Goal: Task Accomplishment & Management: Complete application form

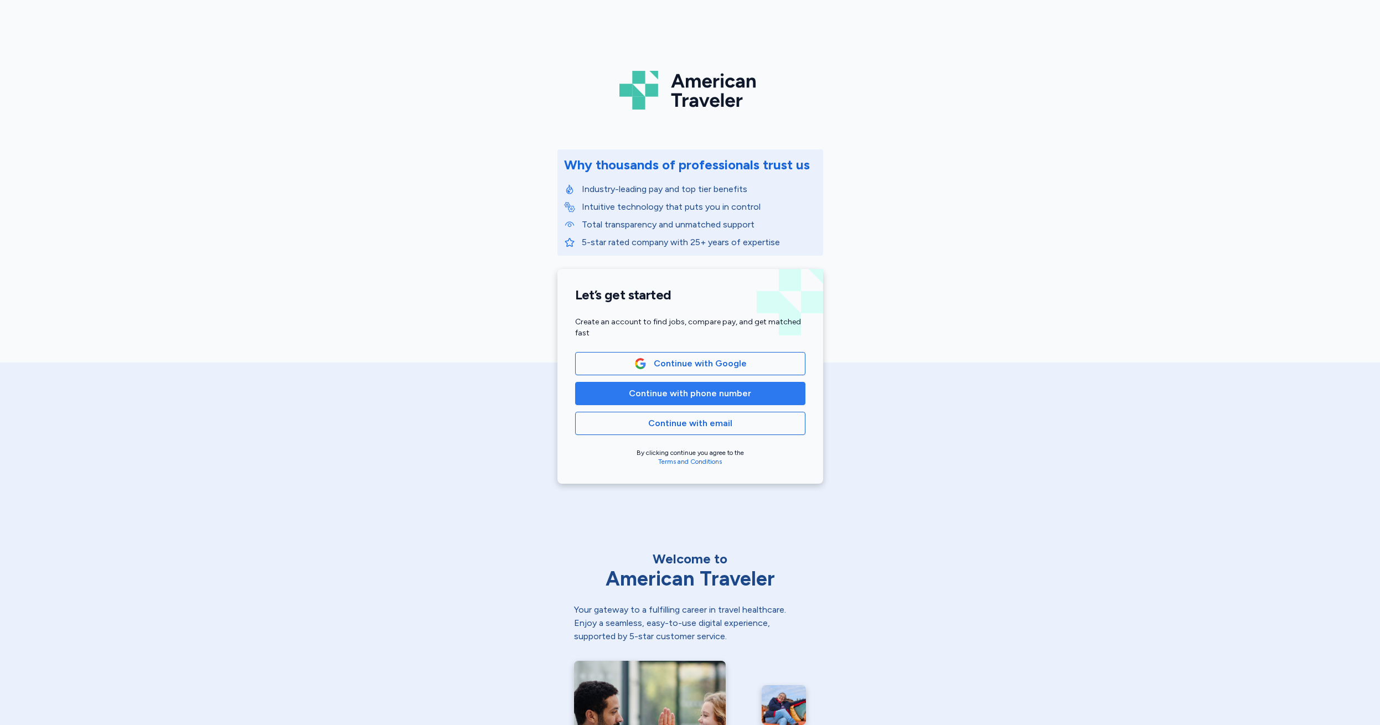
click at [676, 393] on span "Continue with phone number" at bounding box center [690, 393] width 122 height 13
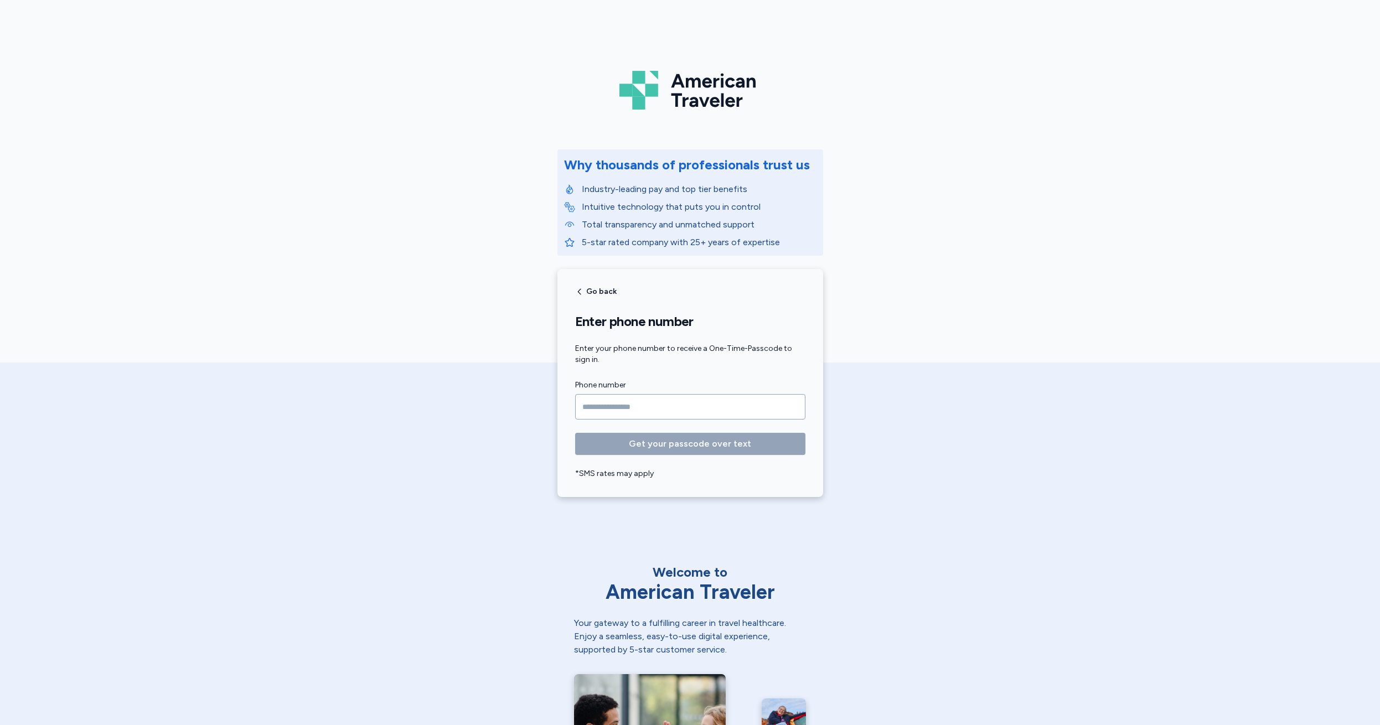
click at [597, 405] on input "Phone number" at bounding box center [690, 406] width 230 height 25
type input "**********"
click at [679, 445] on span "Get your passcode over text" at bounding box center [690, 443] width 122 height 13
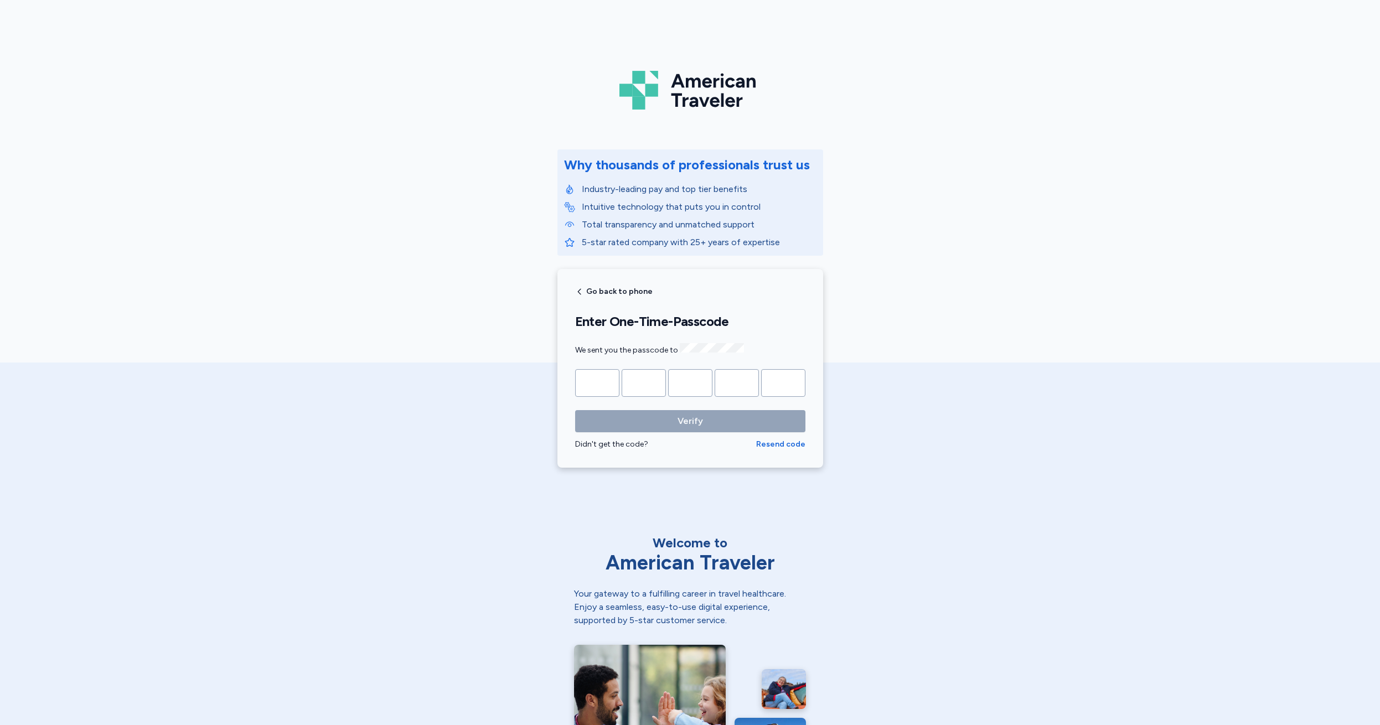
type input "*"
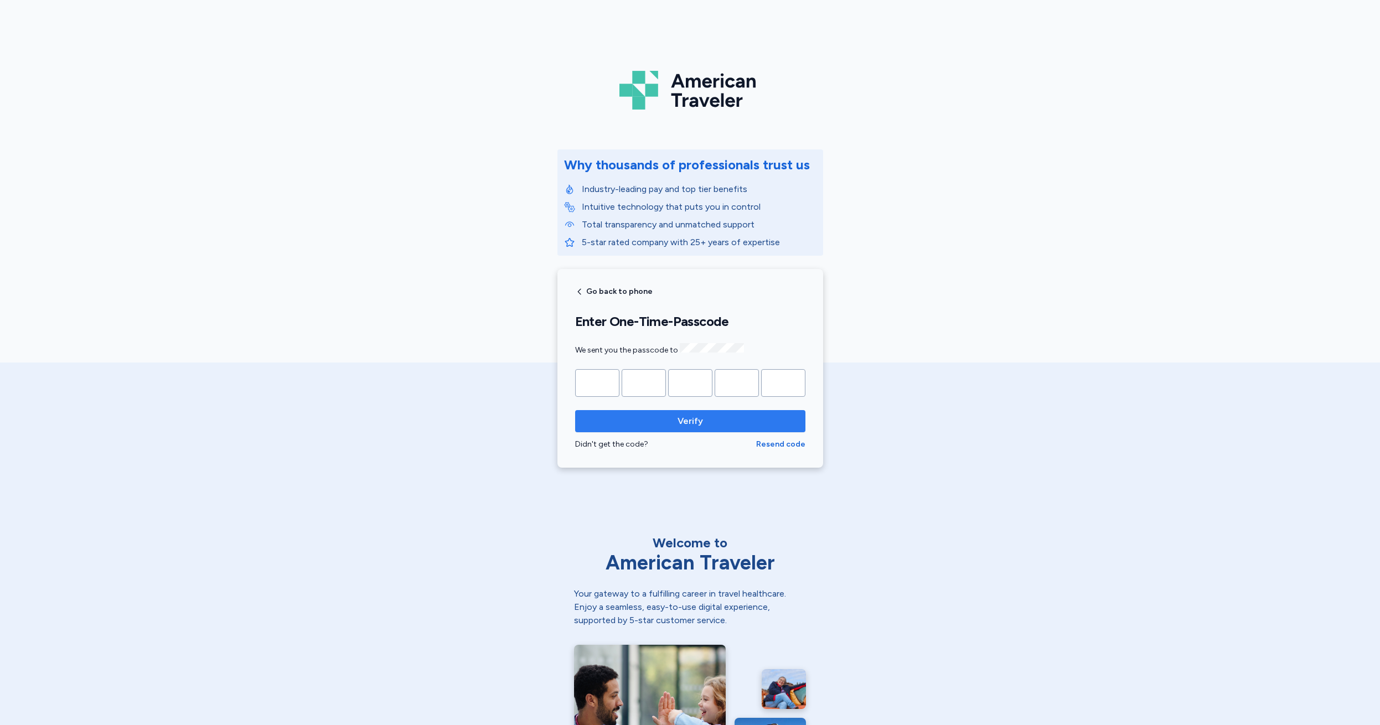
click at [679, 421] on span "Verify" at bounding box center [689, 421] width 25 height 13
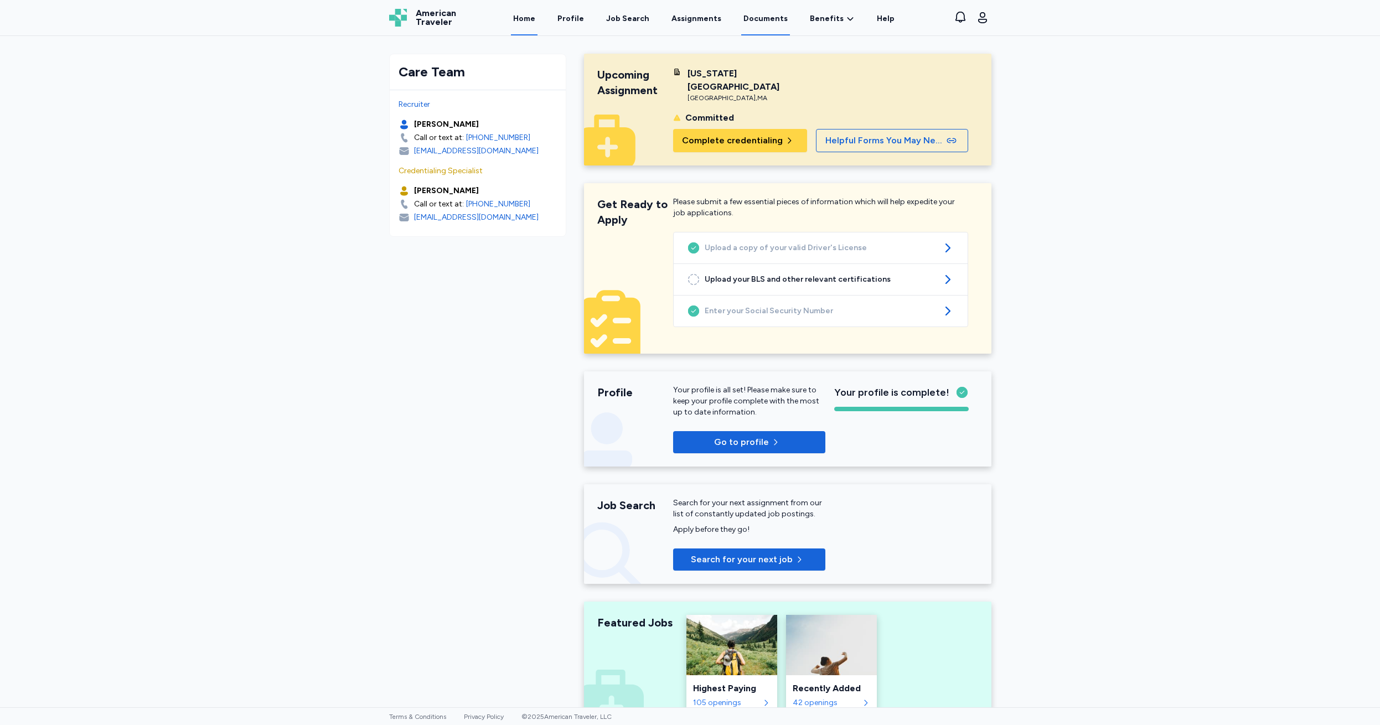
click at [759, 17] on link "Documents" at bounding box center [765, 18] width 49 height 34
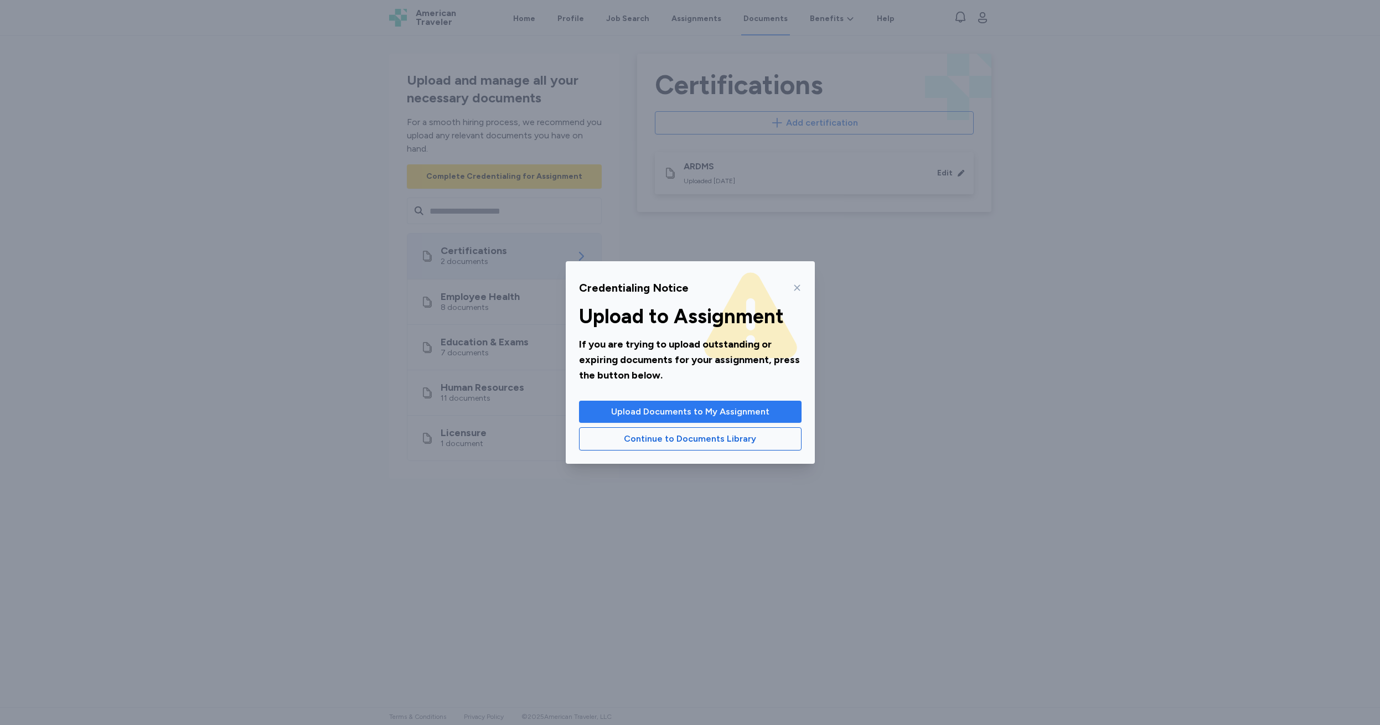
click at [677, 415] on span "Upload Documents to My Assignment" at bounding box center [690, 411] width 158 height 13
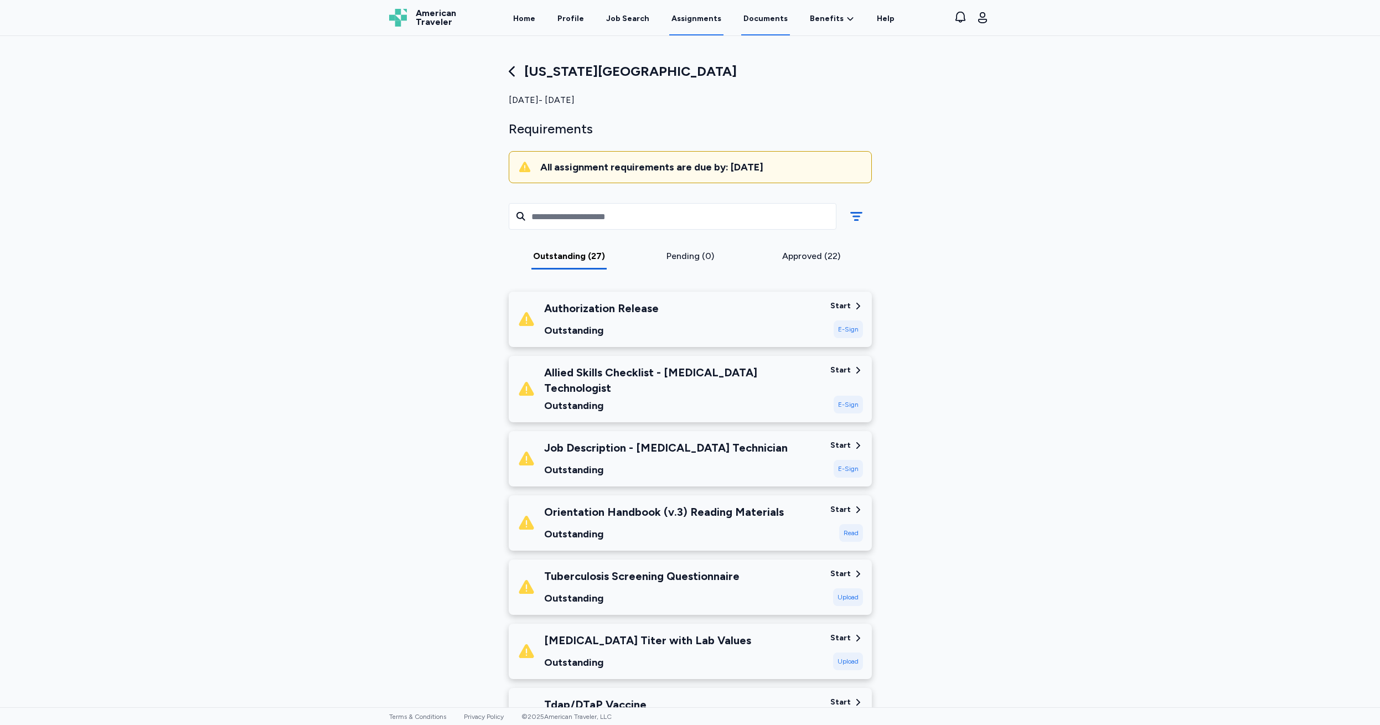
click at [761, 18] on link "Documents" at bounding box center [765, 18] width 49 height 34
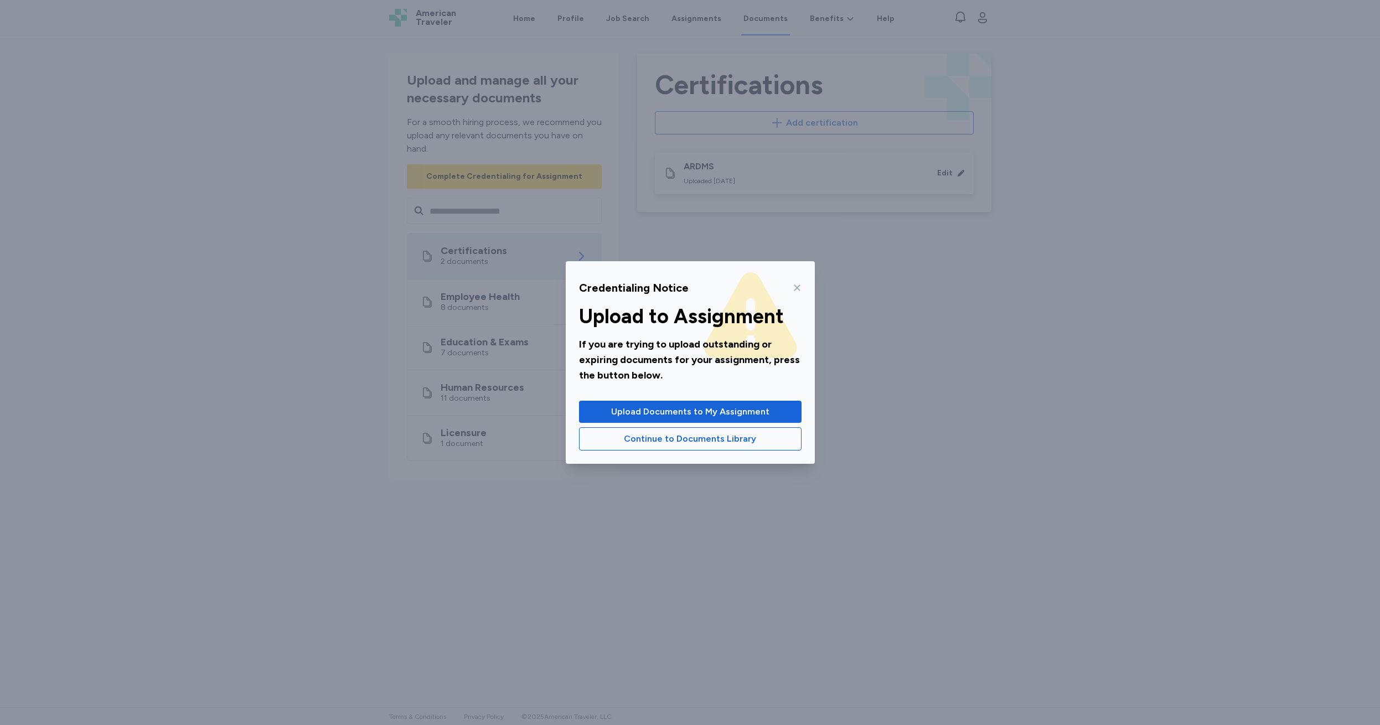
click at [796, 282] on div at bounding box center [794, 288] width 13 height 18
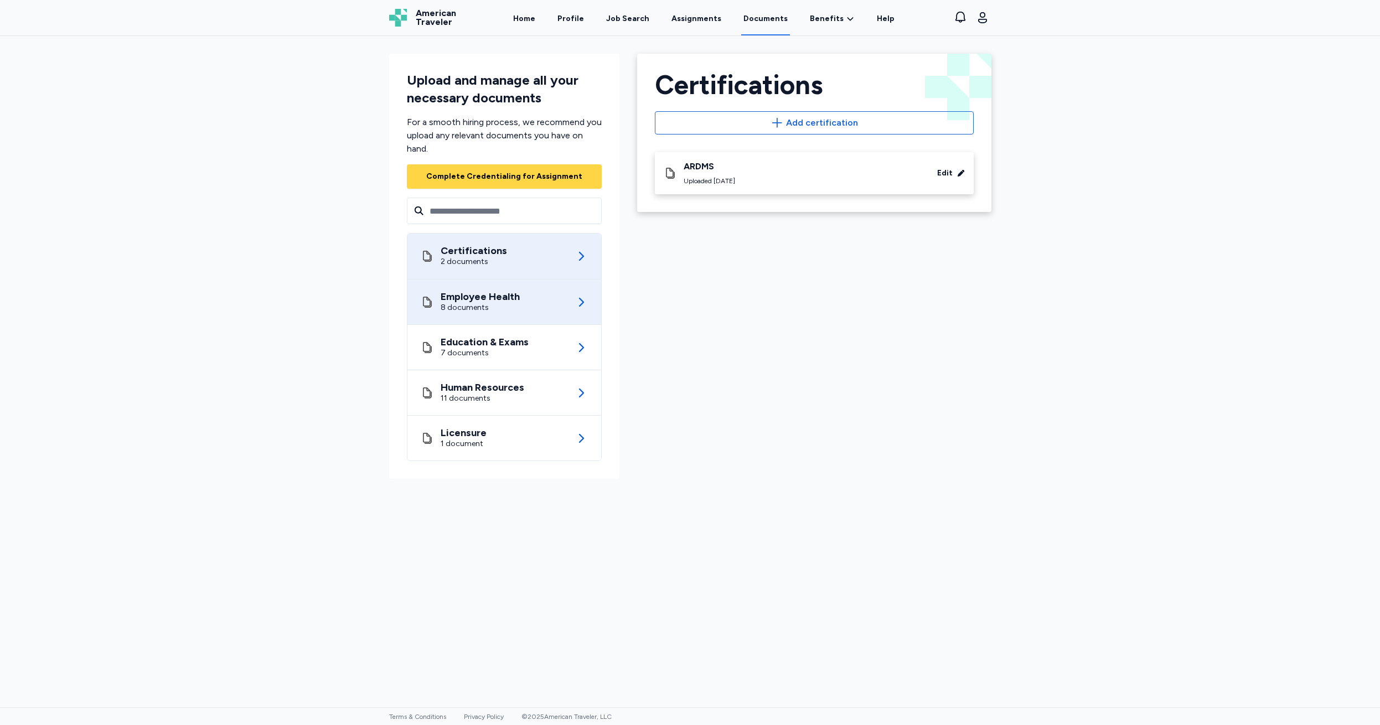
click at [503, 303] on div "8 documents" at bounding box center [480, 307] width 79 height 11
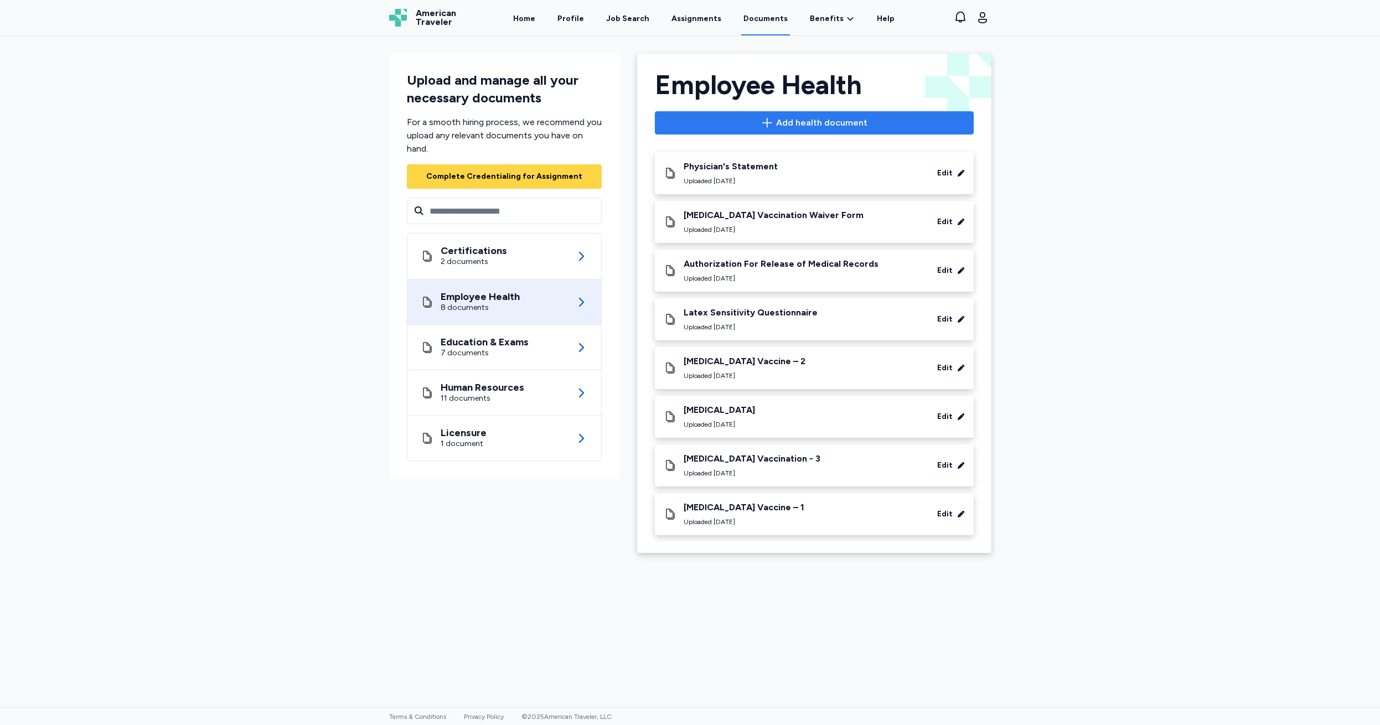
click at [816, 121] on span "Add health document" at bounding box center [821, 122] width 91 height 13
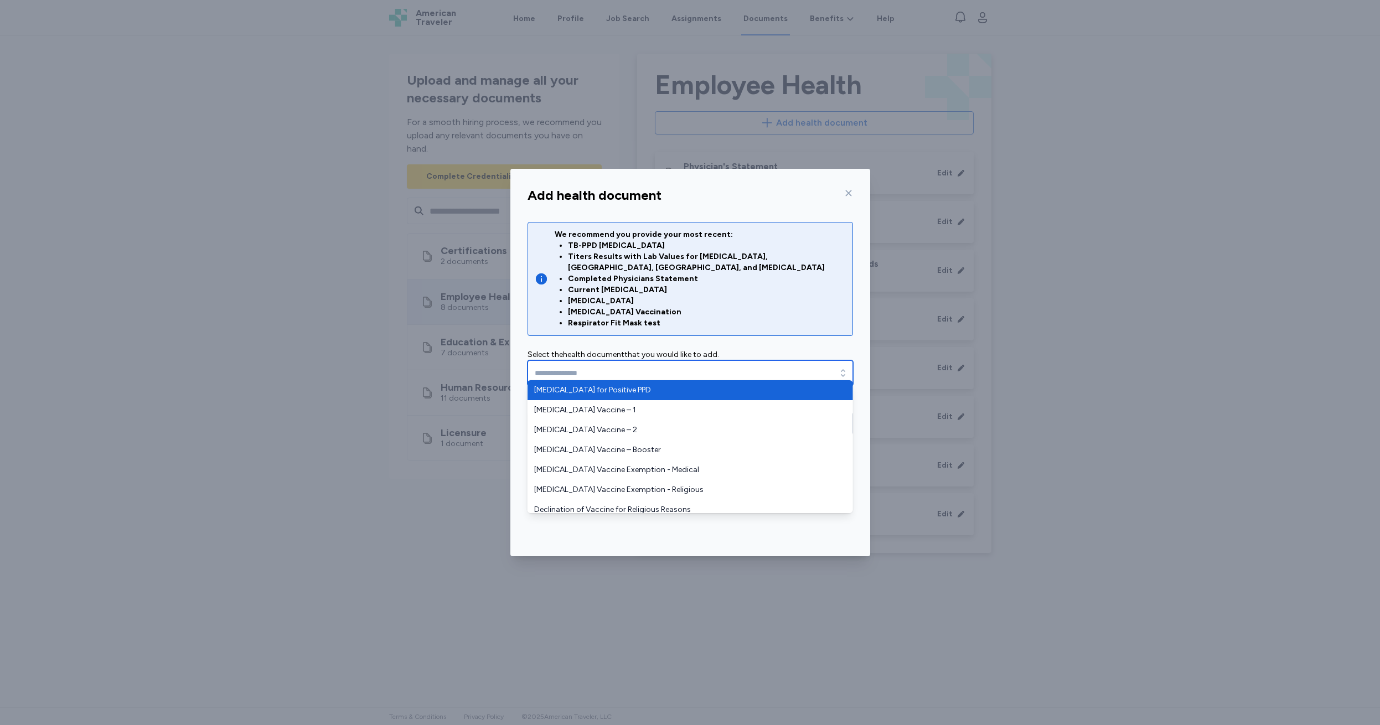
click at [558, 360] on input "text" at bounding box center [689, 372] width 325 height 25
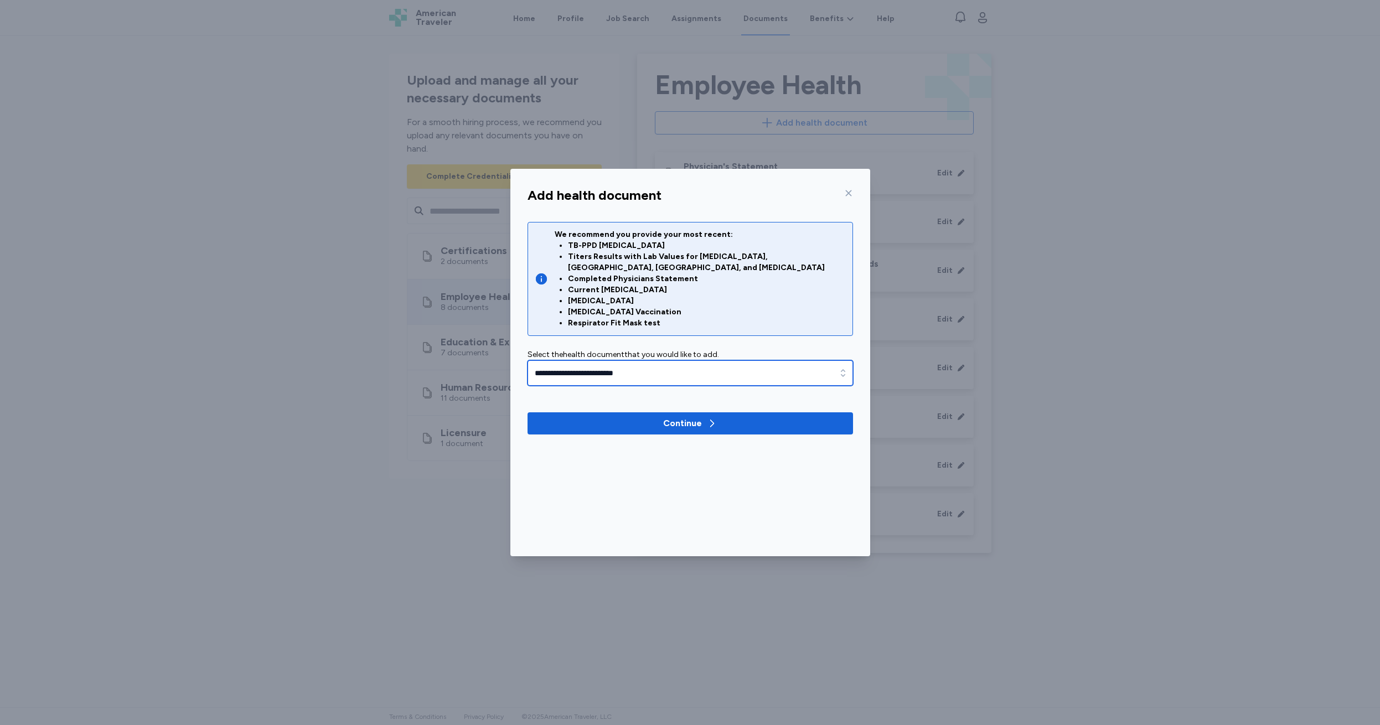
click at [841, 367] on icon "button" at bounding box center [842, 372] width 11 height 11
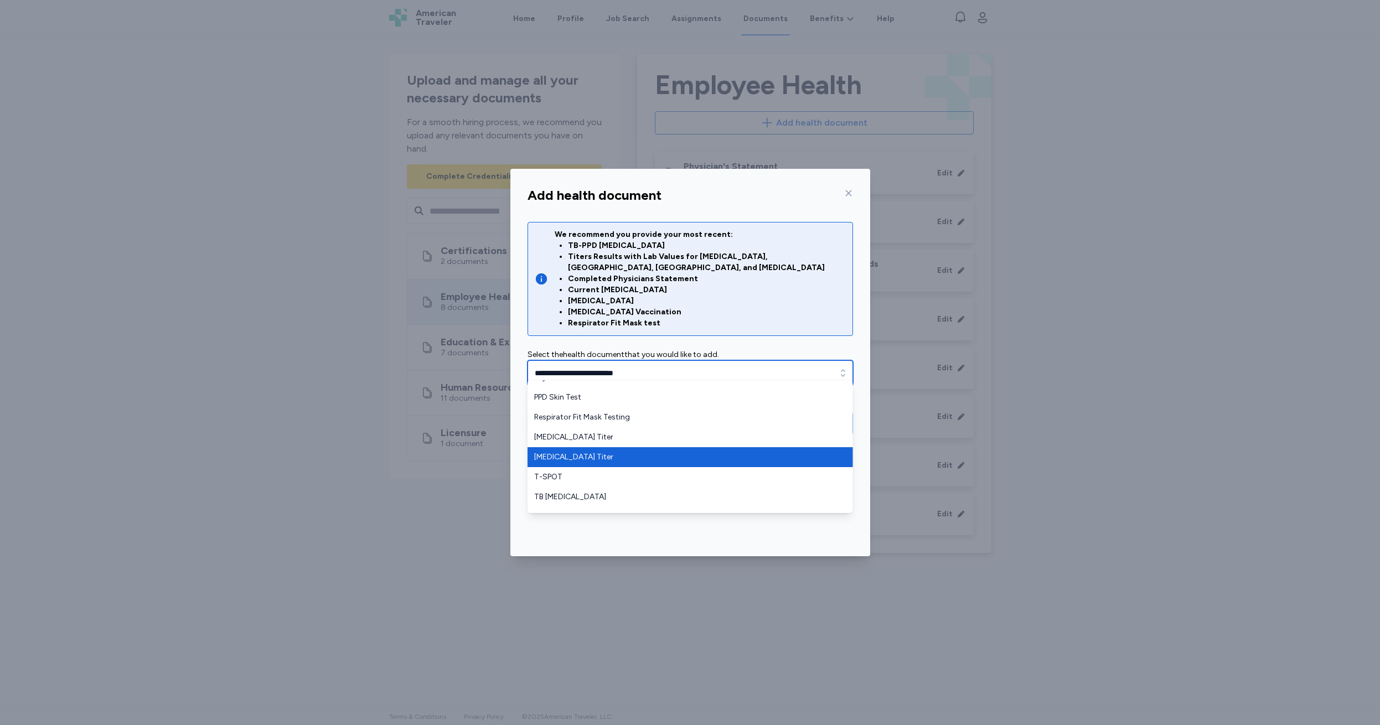
scroll to position [352, 0]
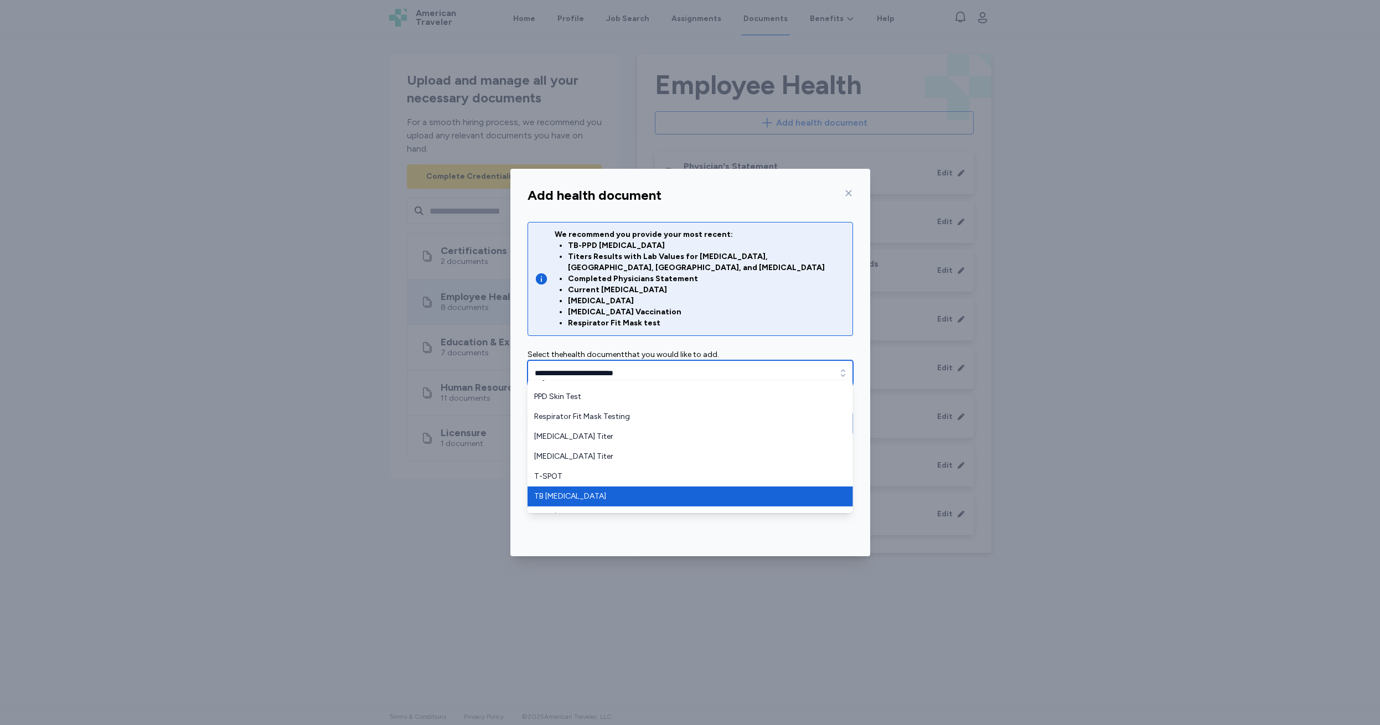
type input "**********"
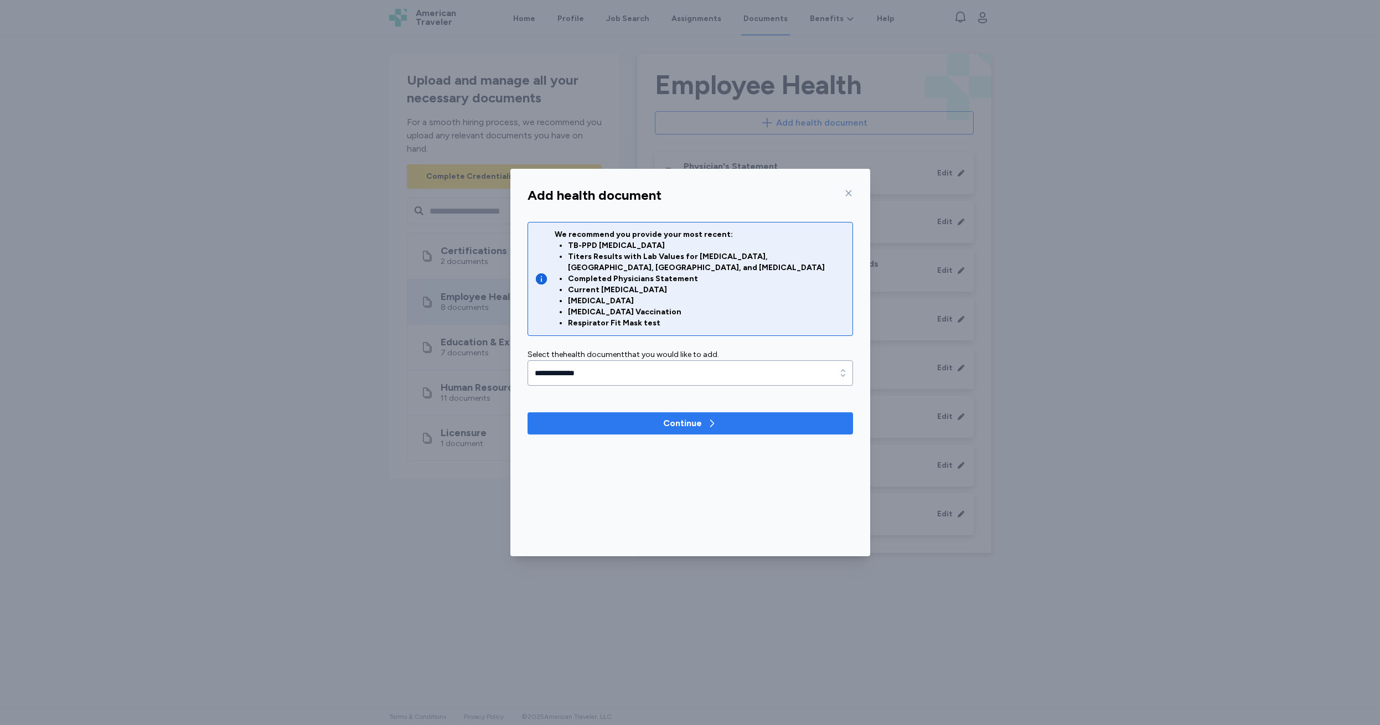
click at [675, 417] on div "Continue" at bounding box center [682, 423] width 39 height 13
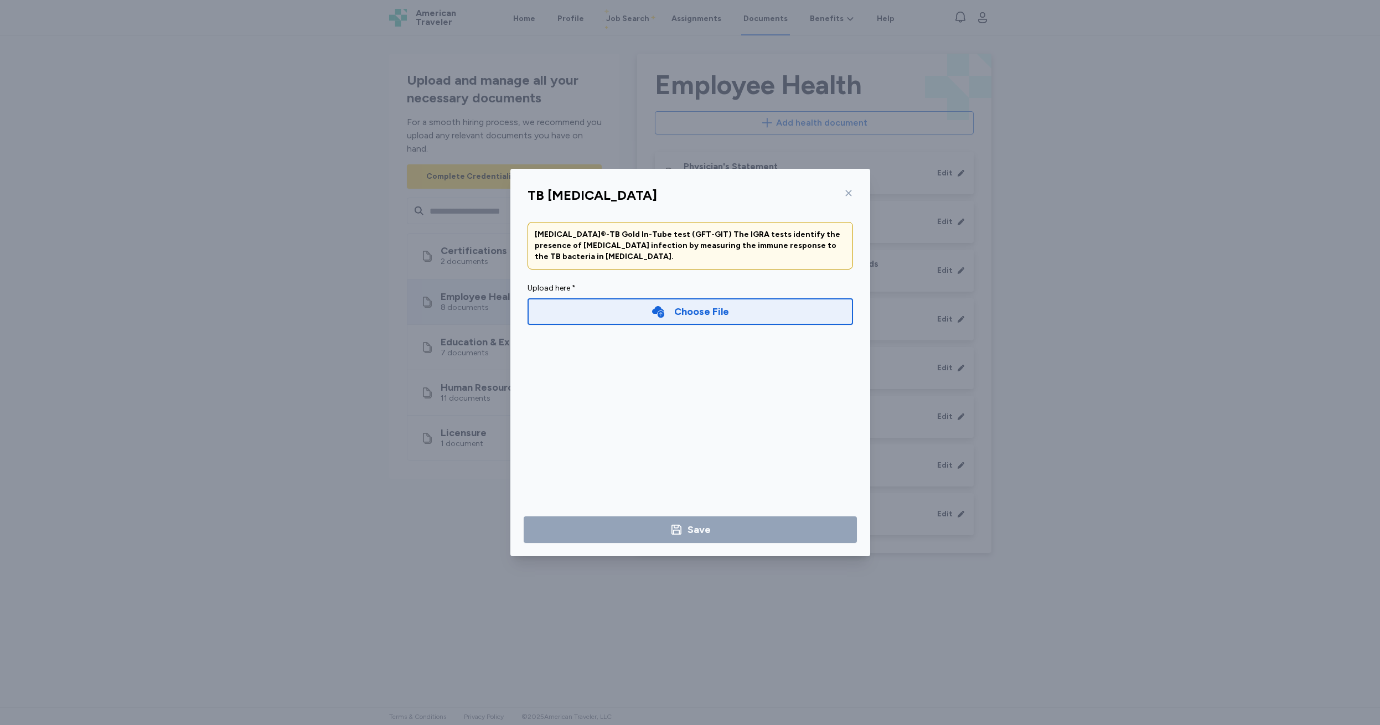
click at [689, 310] on div "Choose File" at bounding box center [701, 311] width 55 height 15
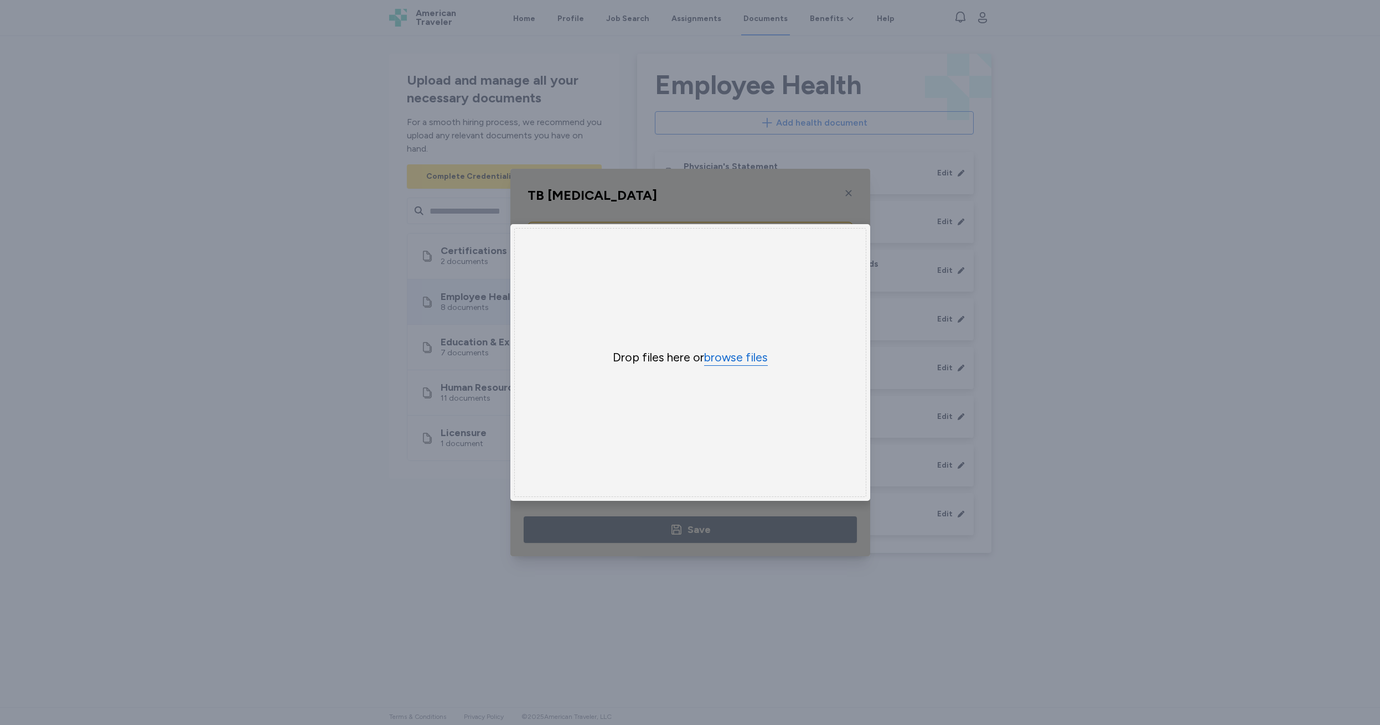
click at [724, 359] on button "browse files" at bounding box center [736, 358] width 64 height 16
click at [850, 192] on div "Uppy Dashboard Window (Press escape to close)" at bounding box center [690, 362] width 360 height 387
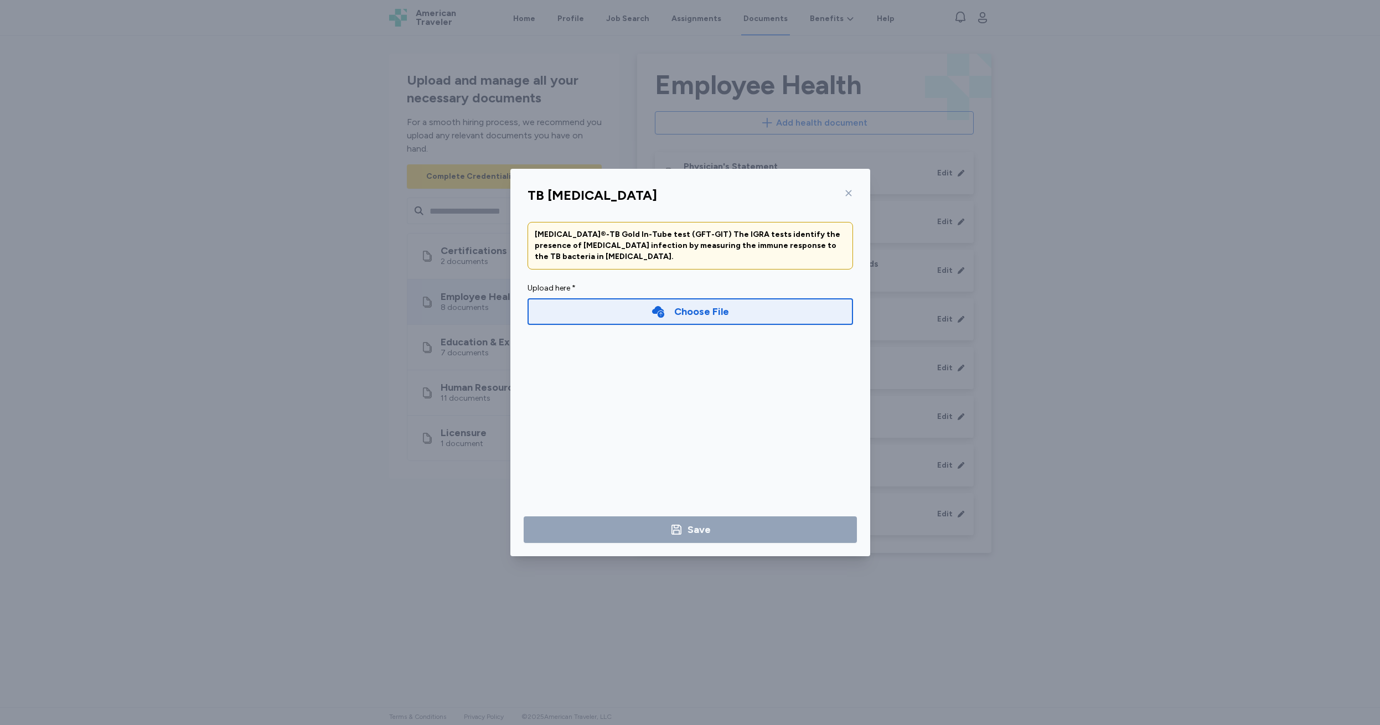
click at [848, 193] on icon at bounding box center [848, 193] width 6 height 6
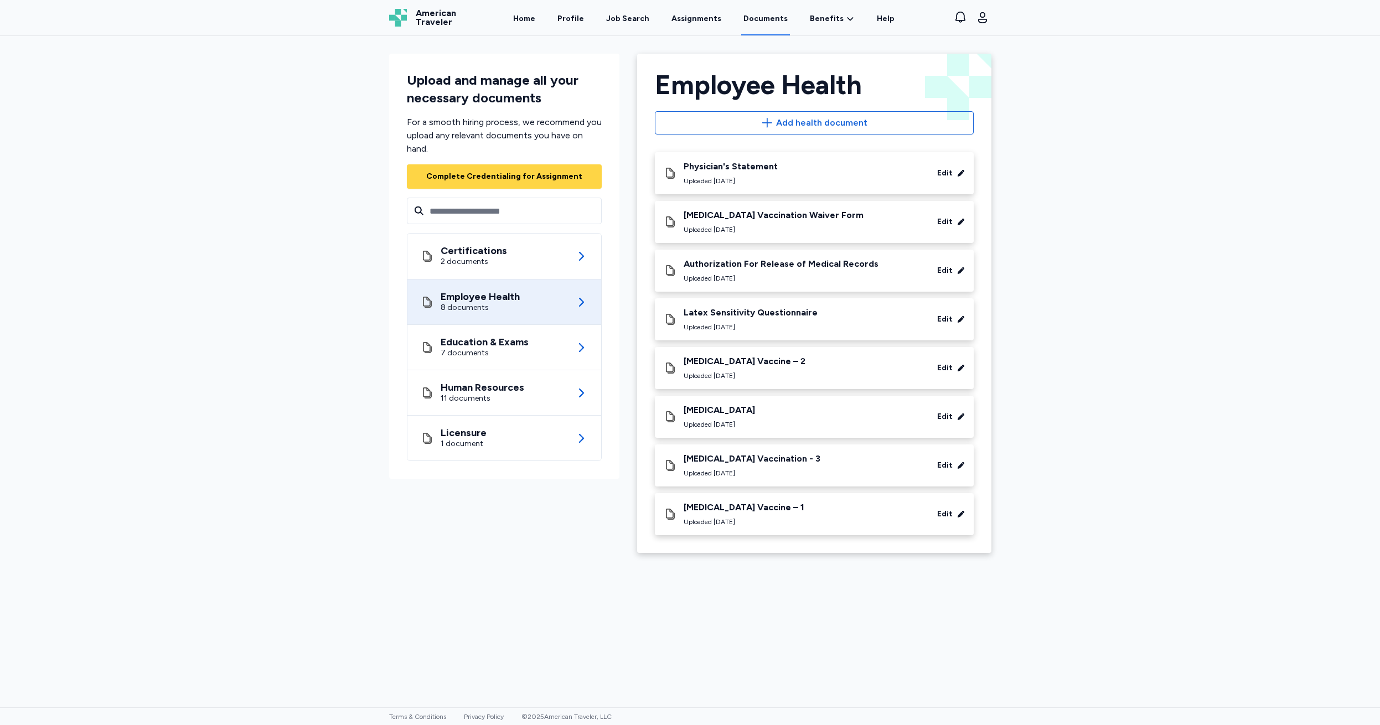
click at [804, 123] on span "Add health document" at bounding box center [821, 122] width 91 height 13
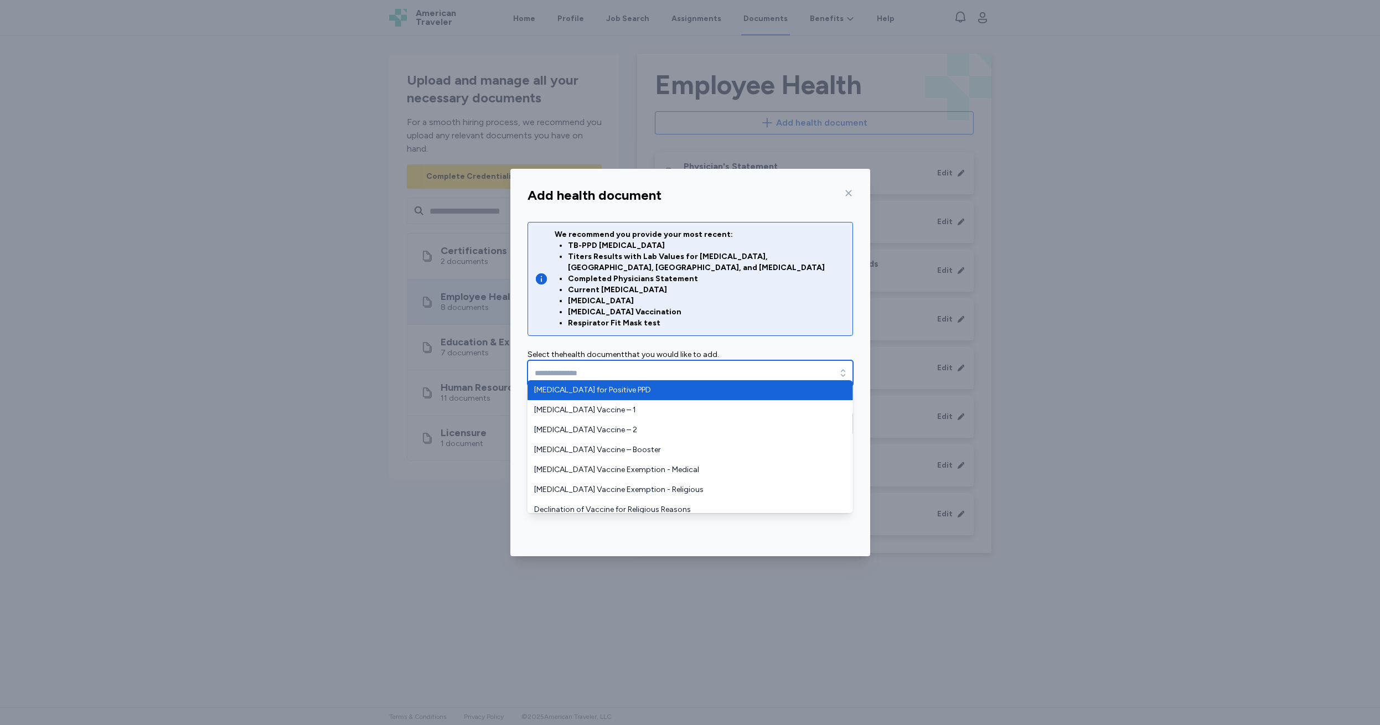
click at [570, 363] on input "text" at bounding box center [689, 372] width 325 height 25
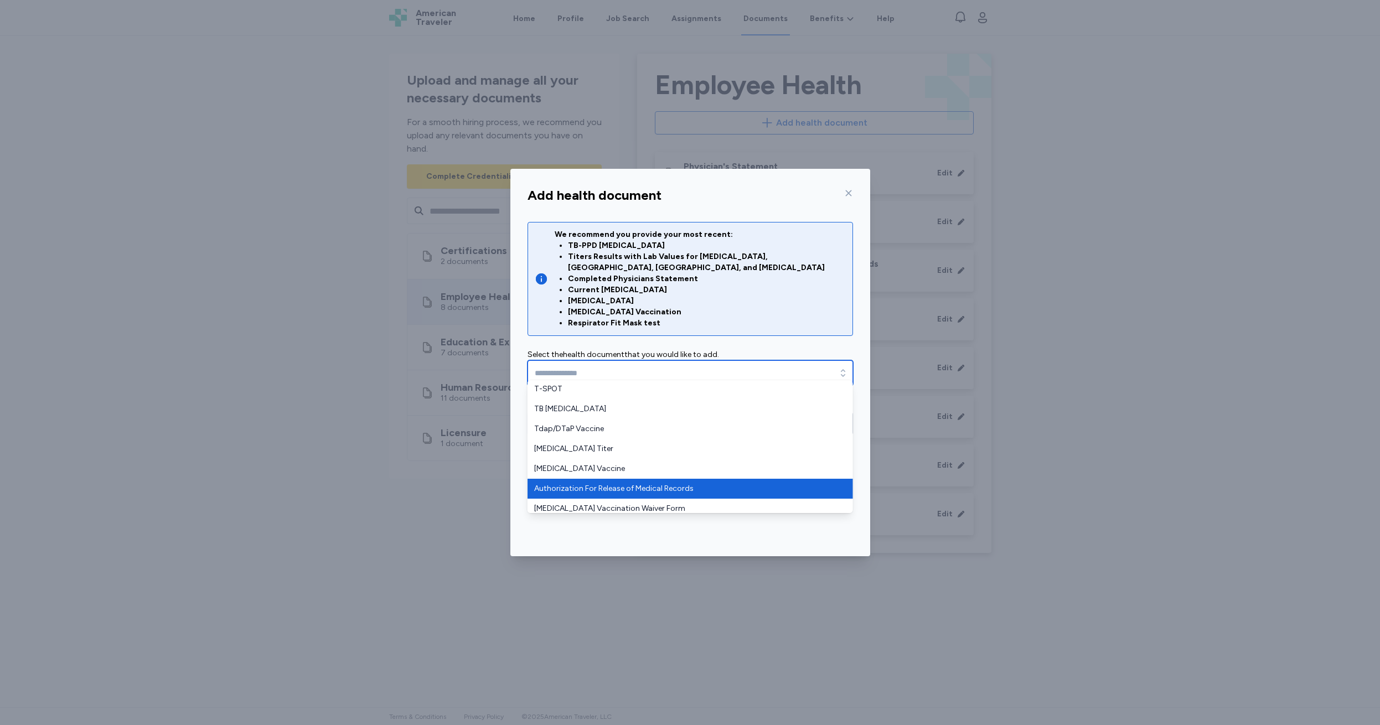
scroll to position [465, 0]
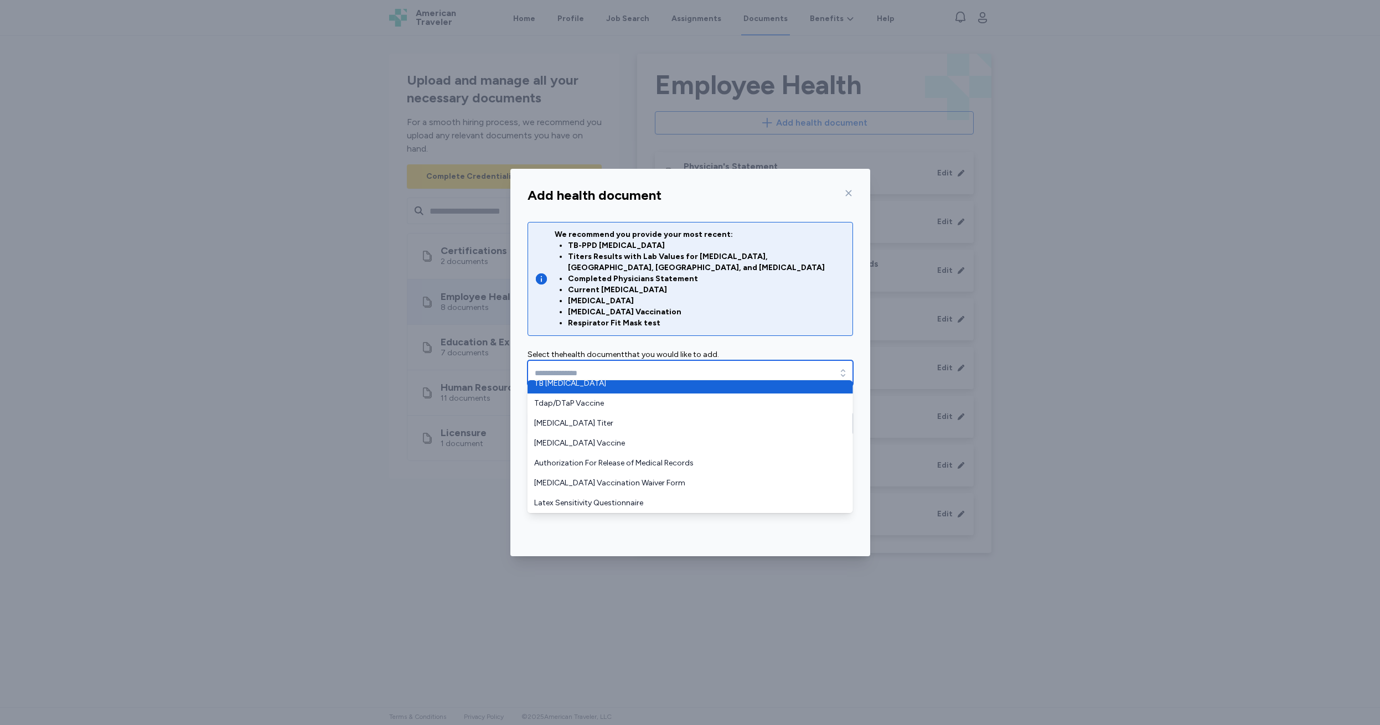
type input "**********"
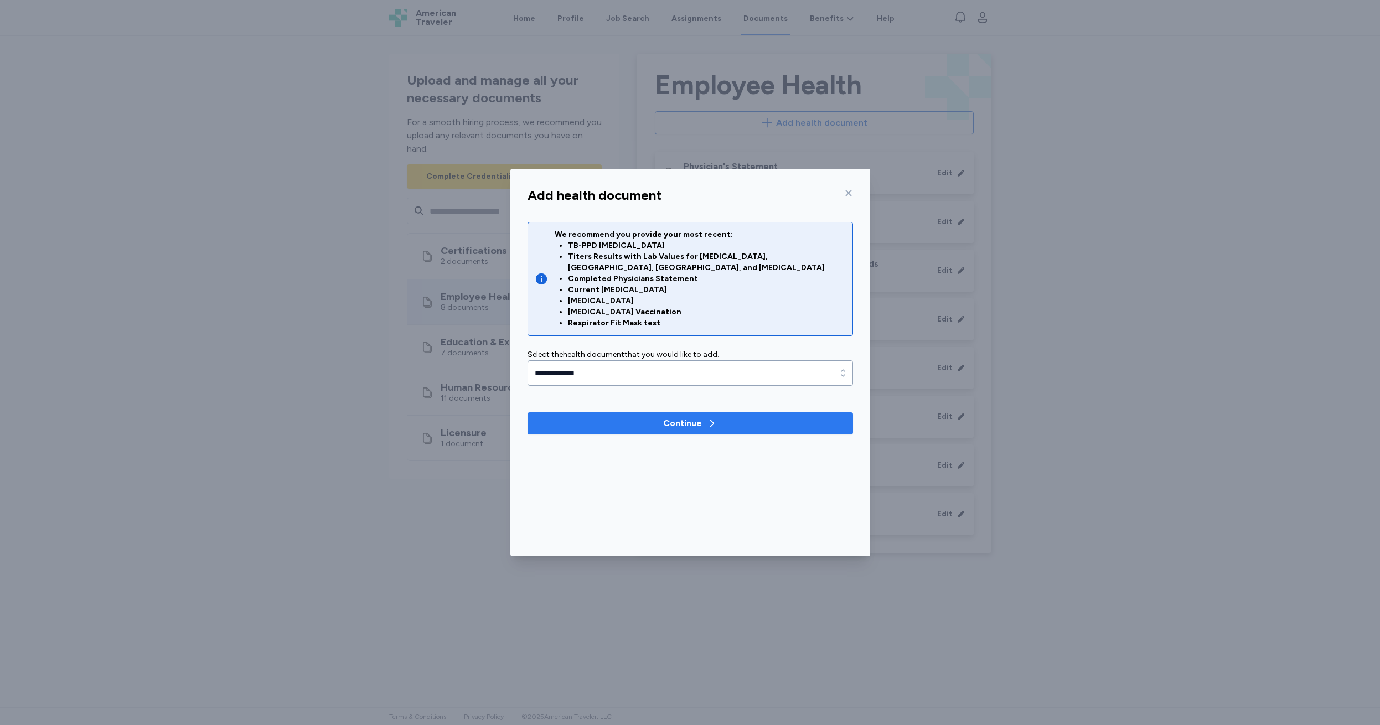
click at [685, 417] on div "Continue" at bounding box center [682, 423] width 39 height 13
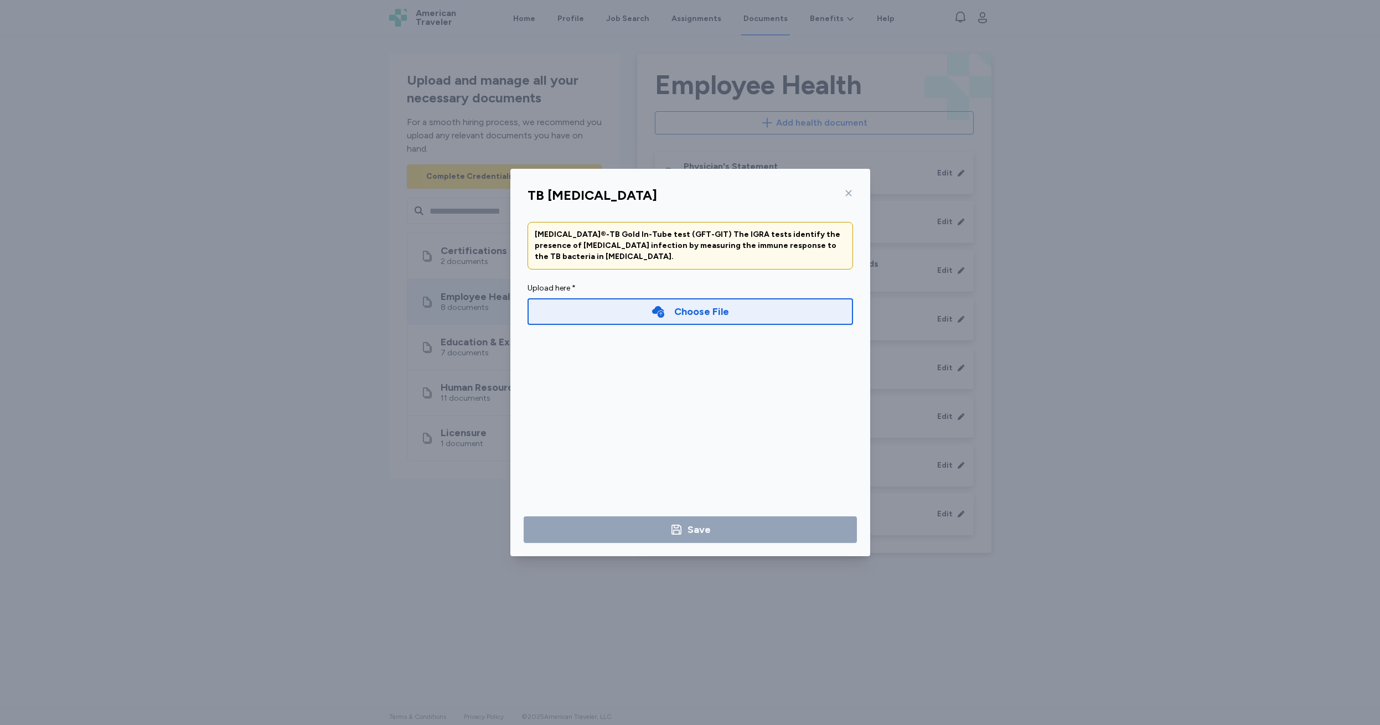
click at [688, 315] on div "Choose File" at bounding box center [701, 311] width 55 height 15
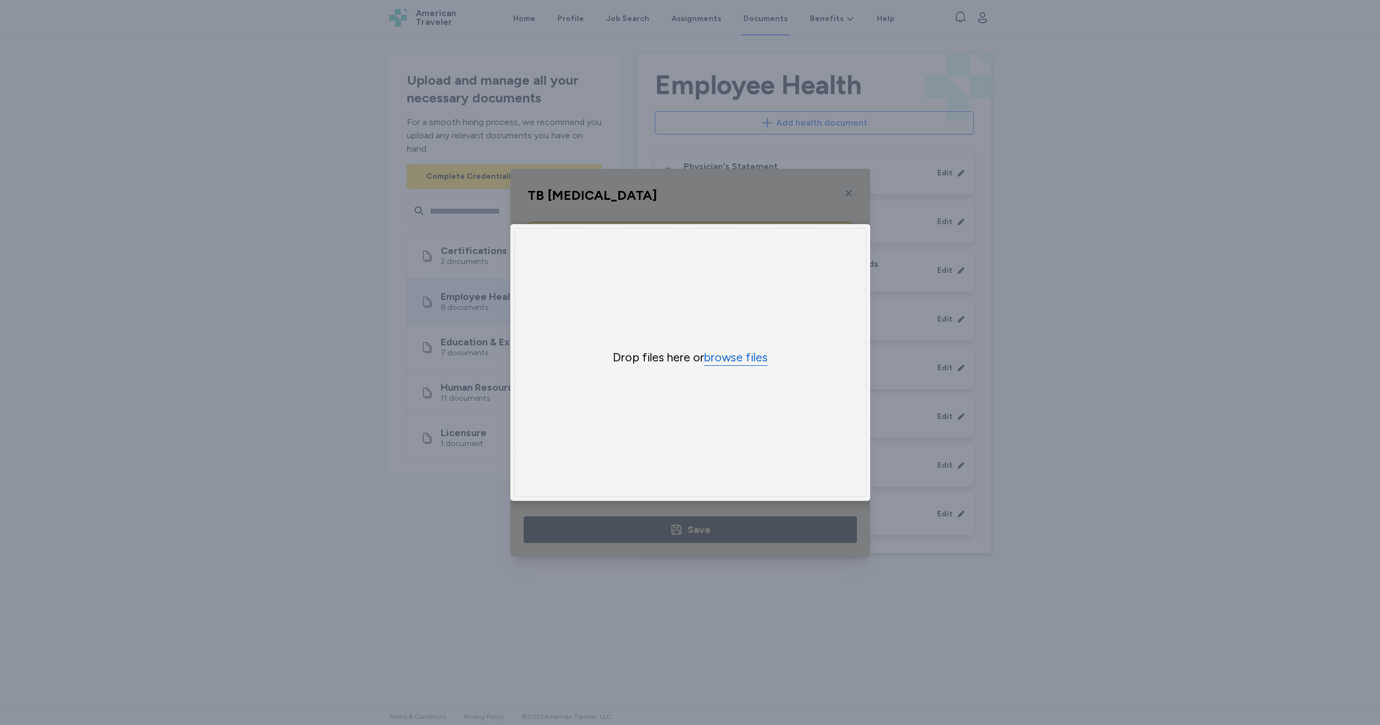
click at [731, 355] on button "browse files" at bounding box center [736, 358] width 64 height 16
click at [848, 191] on div "Uppy Dashboard Window (Press escape to close)" at bounding box center [690, 362] width 360 height 387
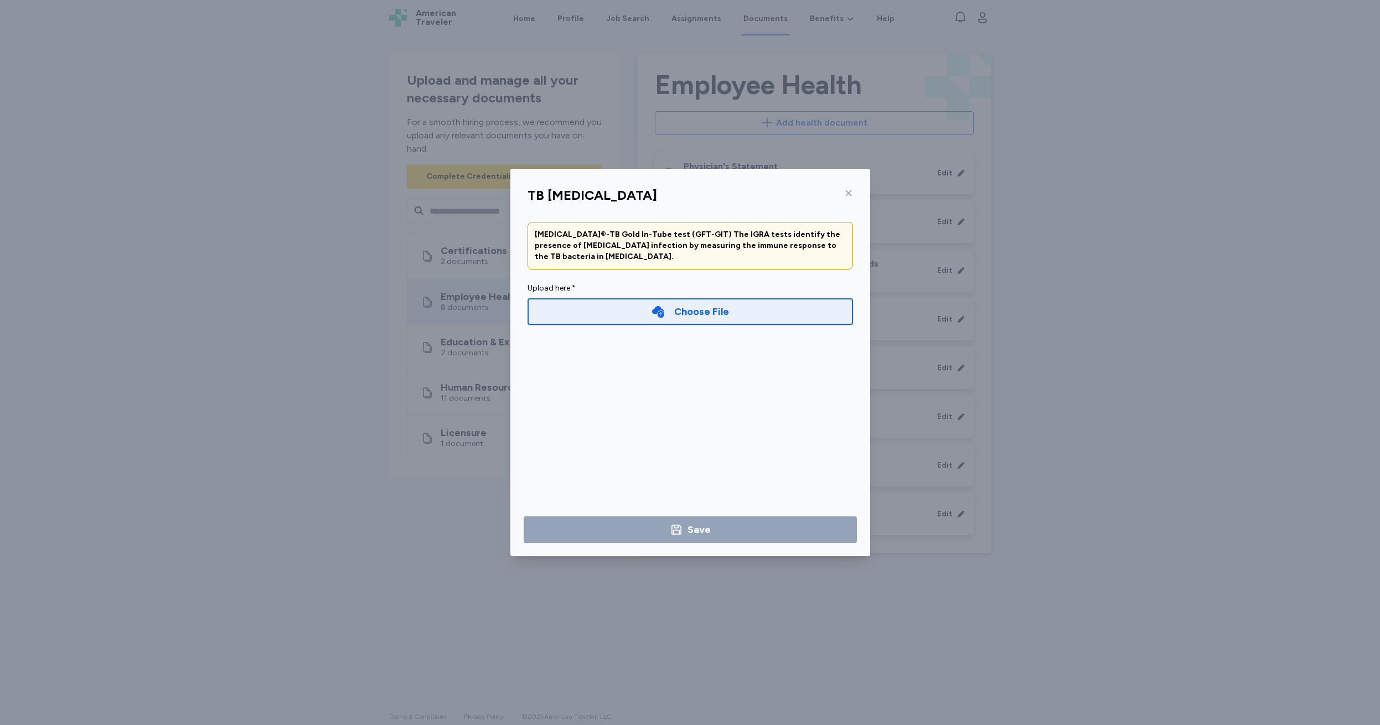
click at [850, 194] on icon at bounding box center [848, 193] width 6 height 6
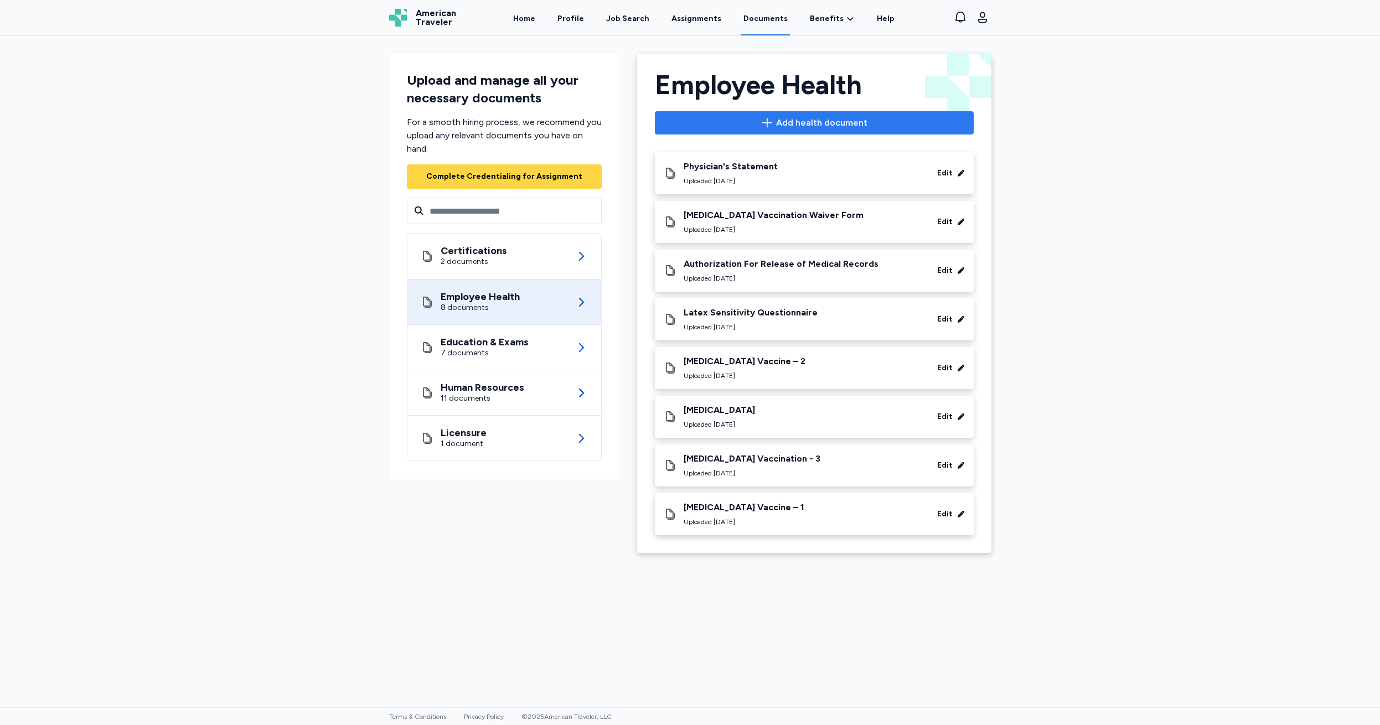
click at [816, 121] on span "Add health document" at bounding box center [821, 122] width 91 height 13
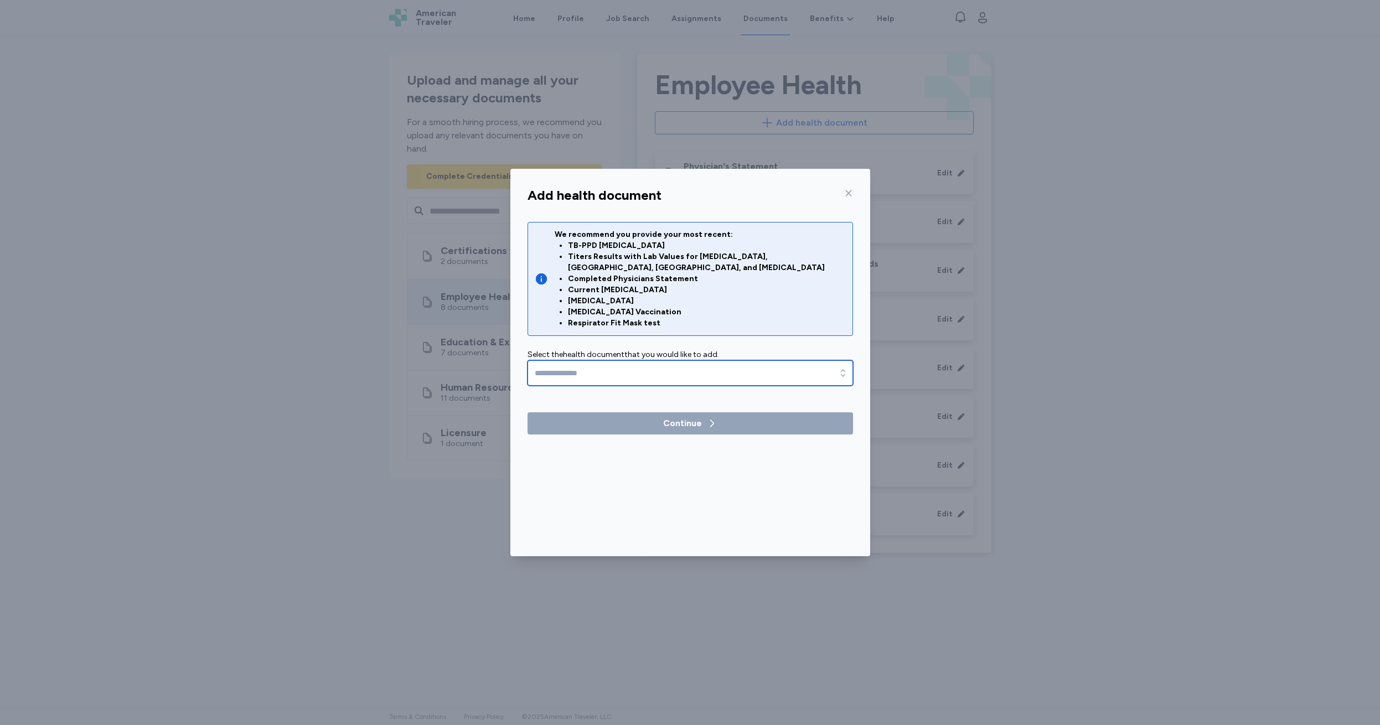
click at [537, 360] on input "text" at bounding box center [689, 372] width 325 height 25
type input "**********"
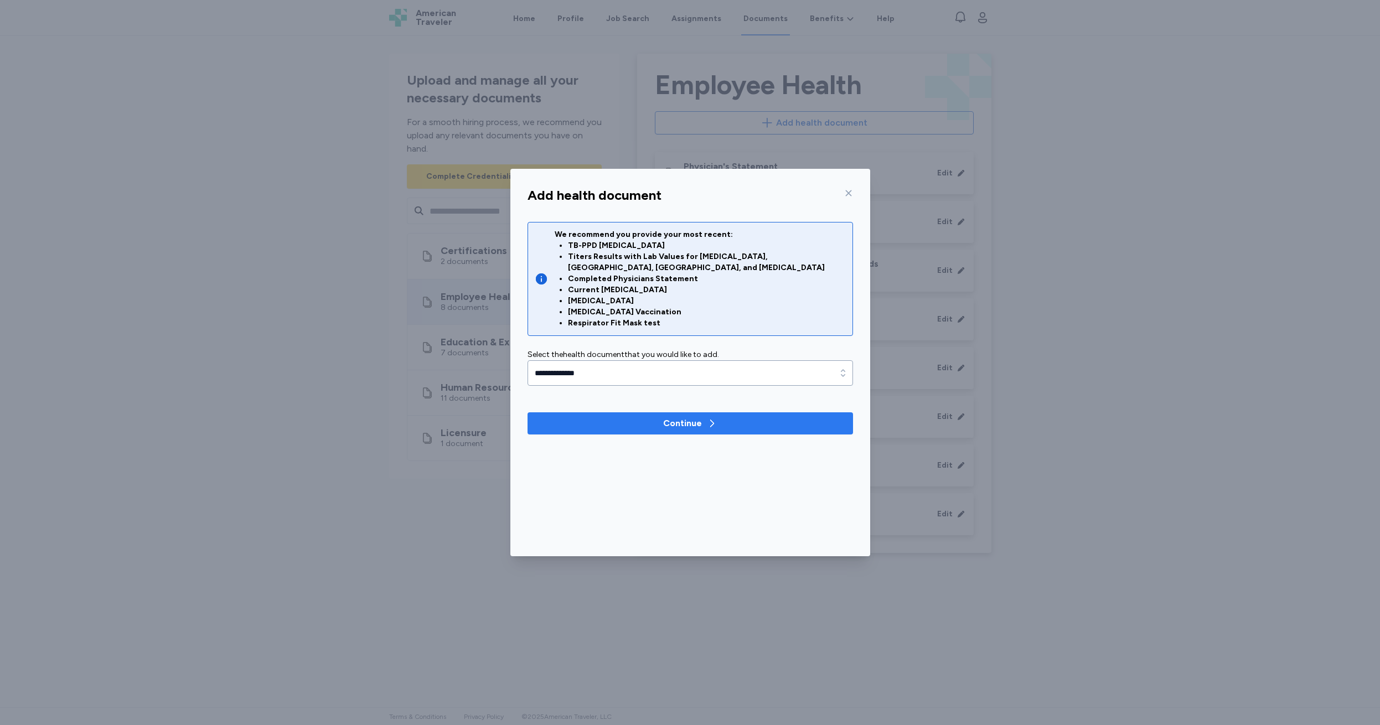
click at [695, 418] on div "Continue" at bounding box center [682, 423] width 39 height 13
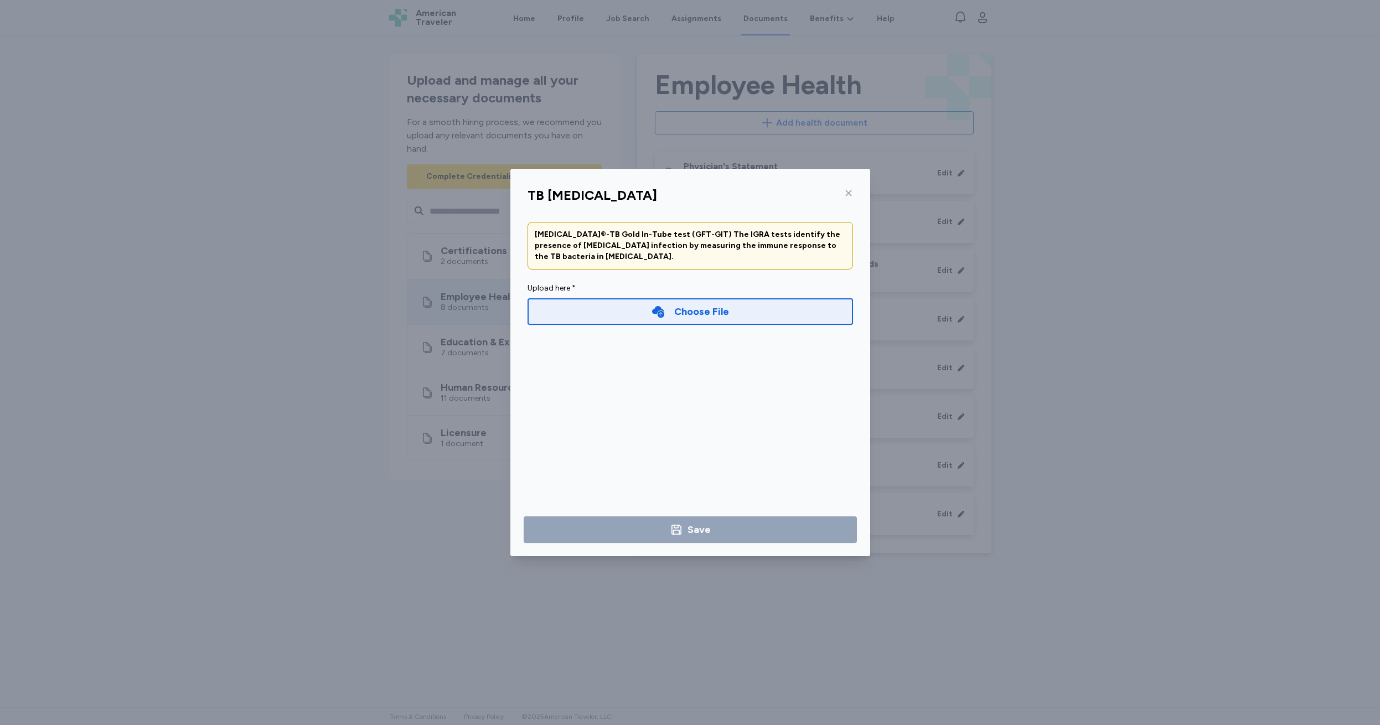
click at [688, 317] on div "Choose File" at bounding box center [701, 311] width 55 height 15
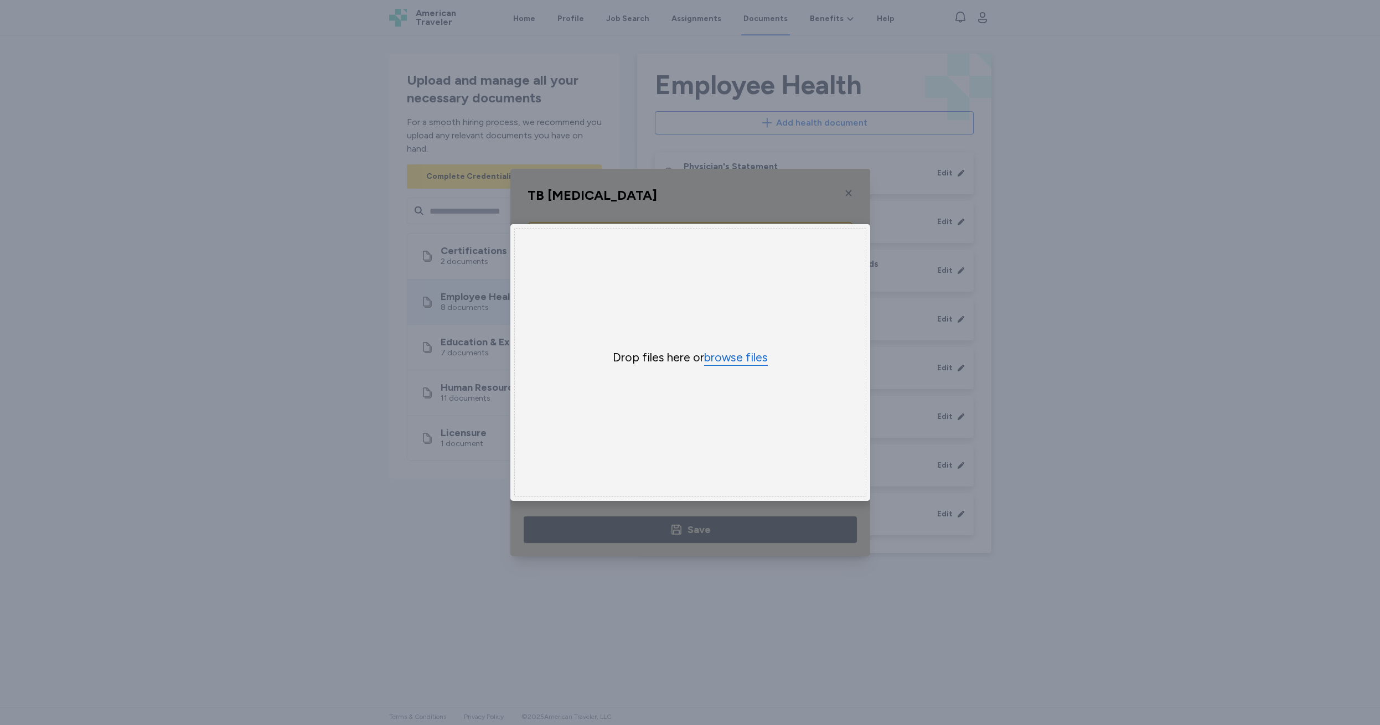
click at [735, 359] on button "browse files" at bounding box center [736, 358] width 64 height 16
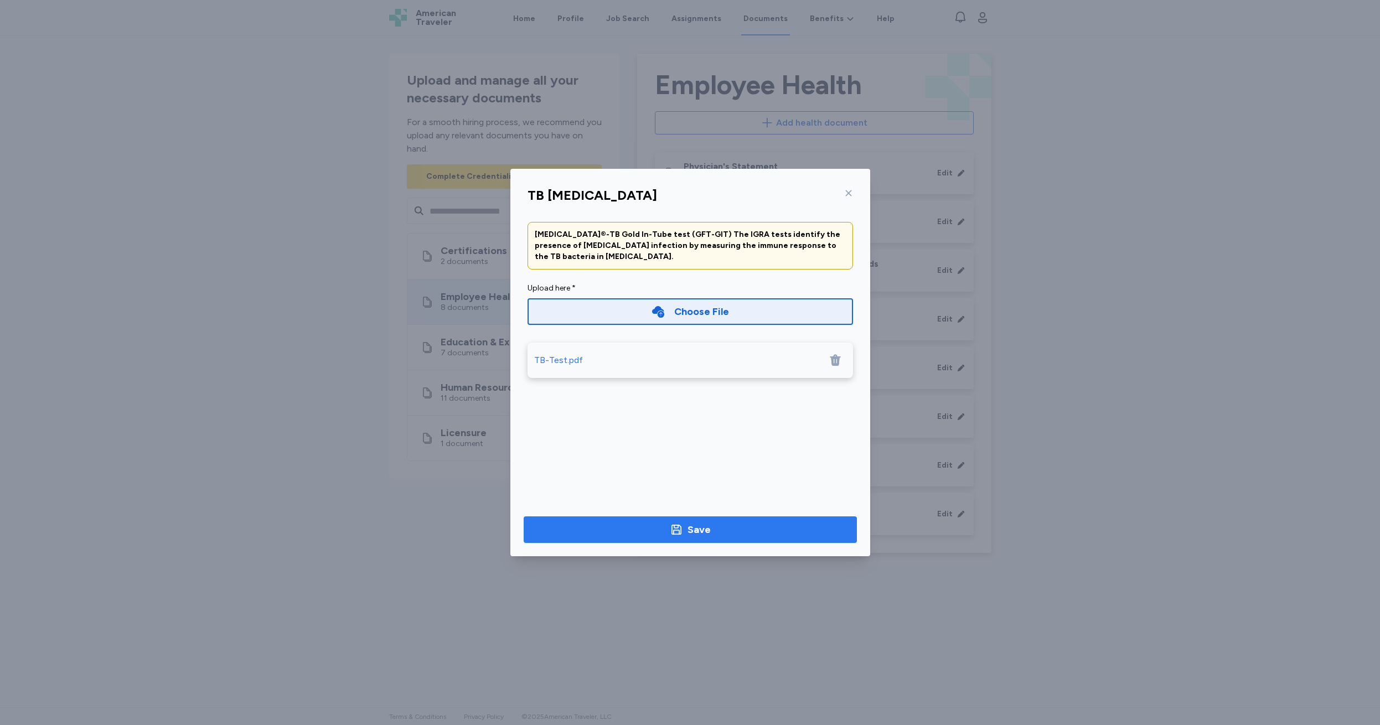
click at [695, 530] on div "Save" at bounding box center [698, 529] width 23 height 15
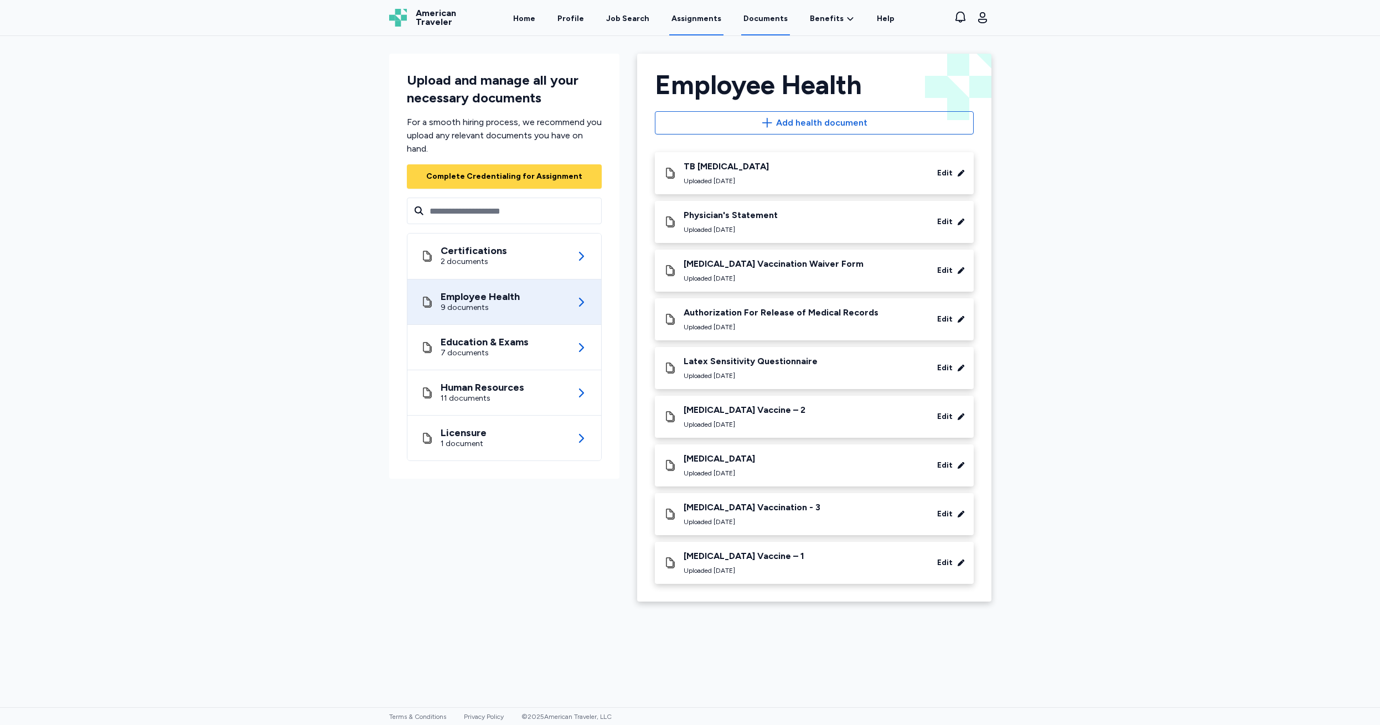
click at [693, 18] on link "Assignments" at bounding box center [696, 18] width 54 height 34
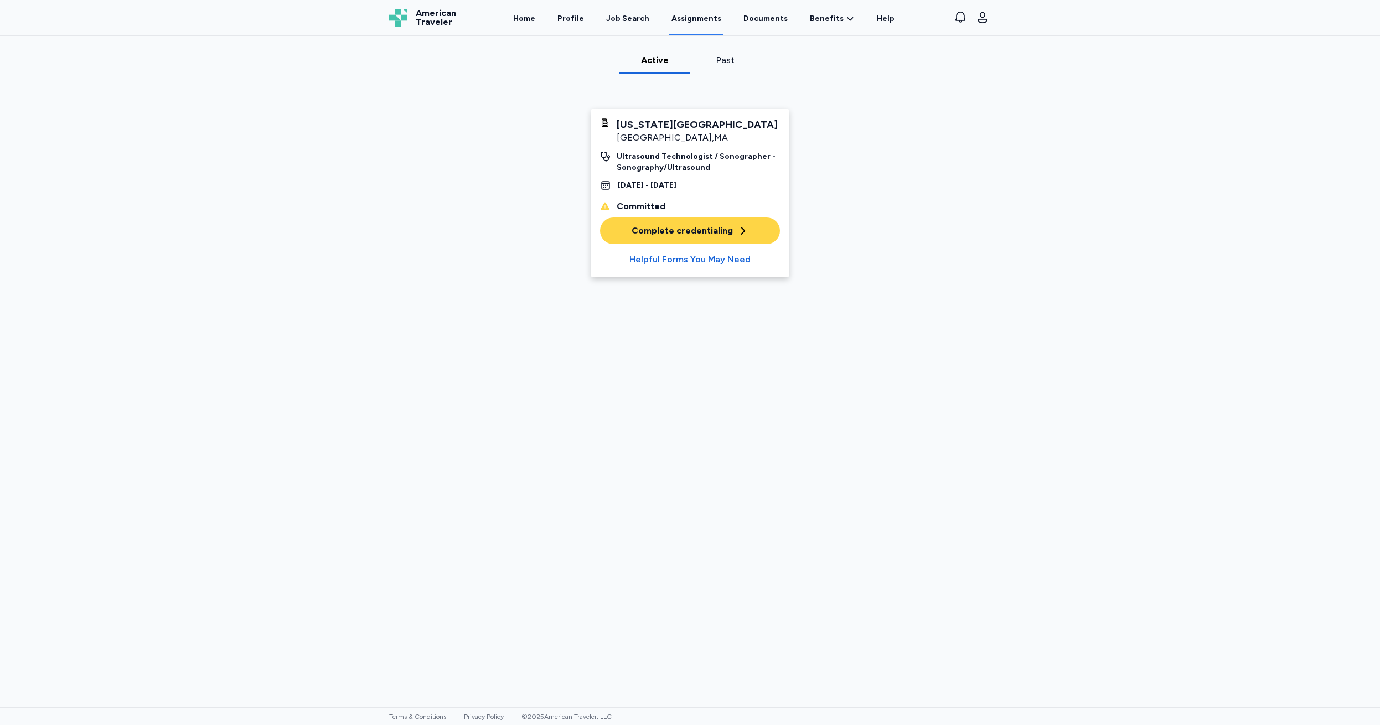
click at [679, 233] on div "Complete credentialing" at bounding box center [689, 230] width 117 height 13
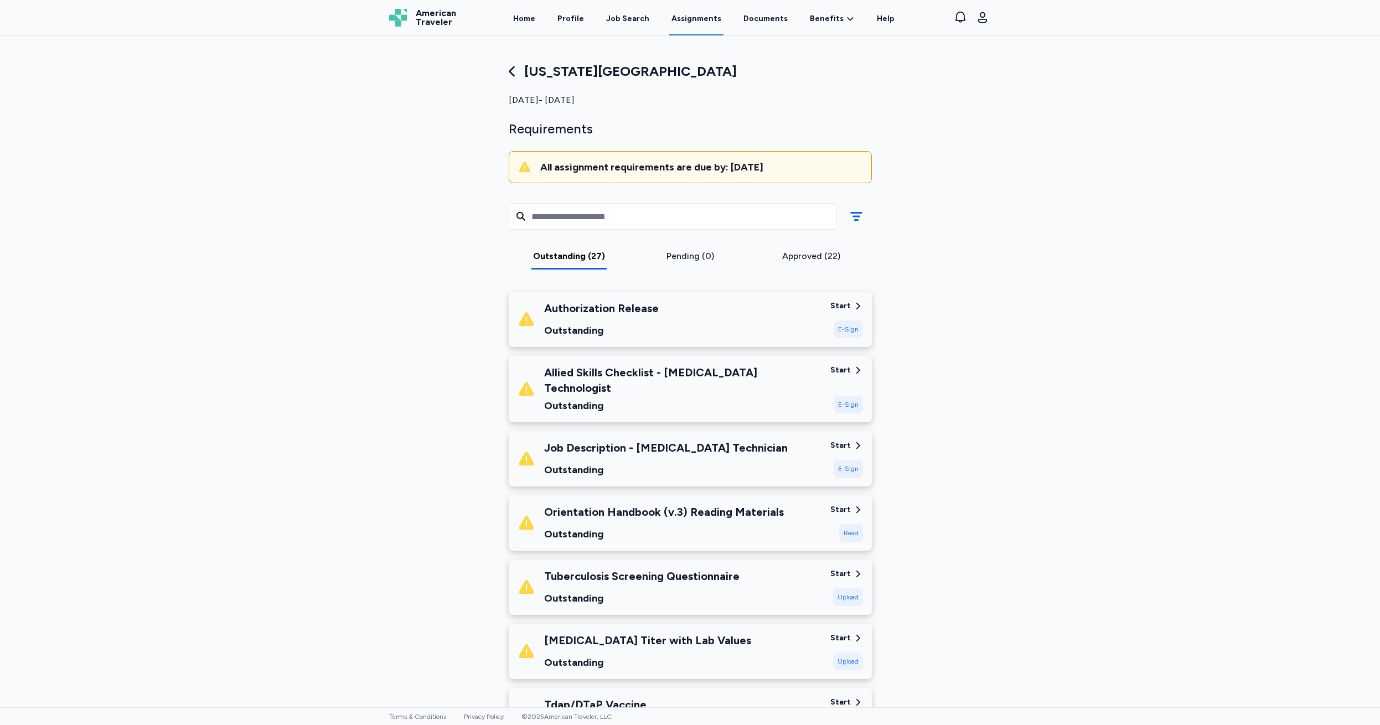
click at [836, 307] on div "Start" at bounding box center [840, 306] width 20 height 11
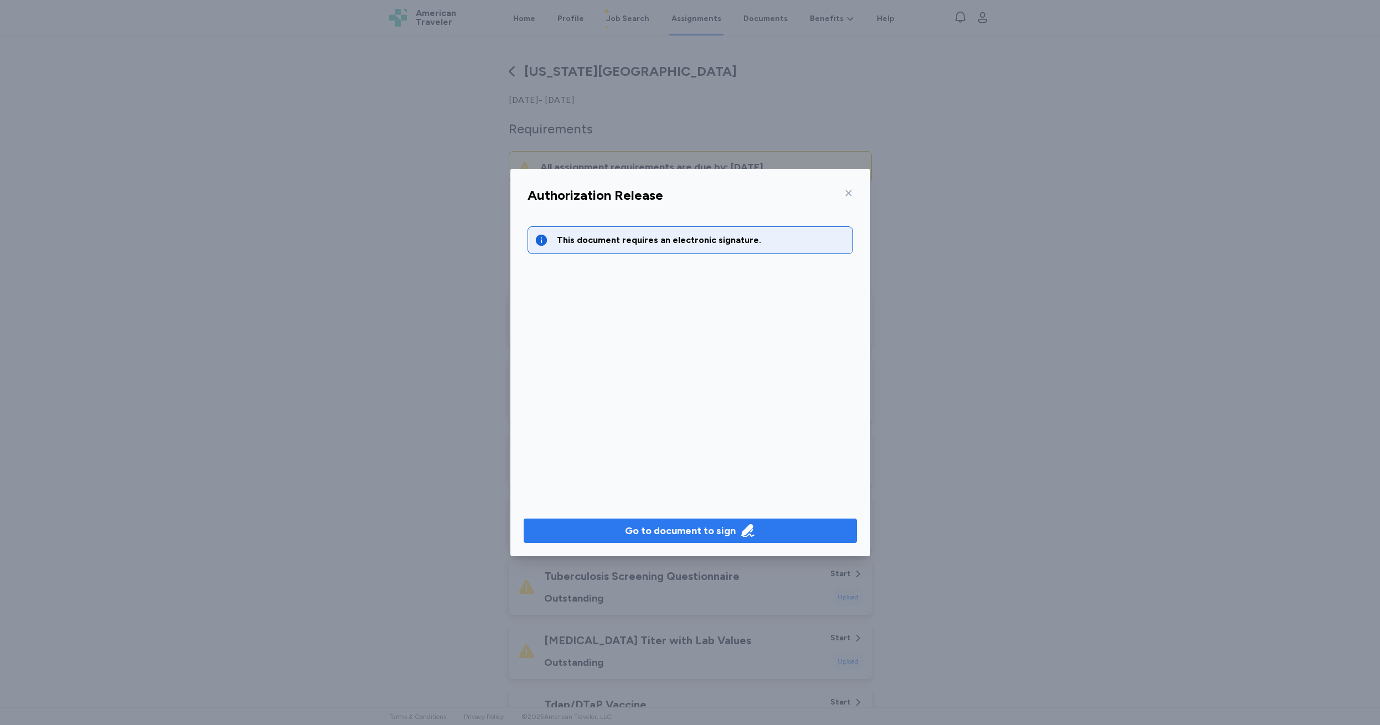
click at [667, 533] on div "Go to document to sign" at bounding box center [680, 530] width 111 height 15
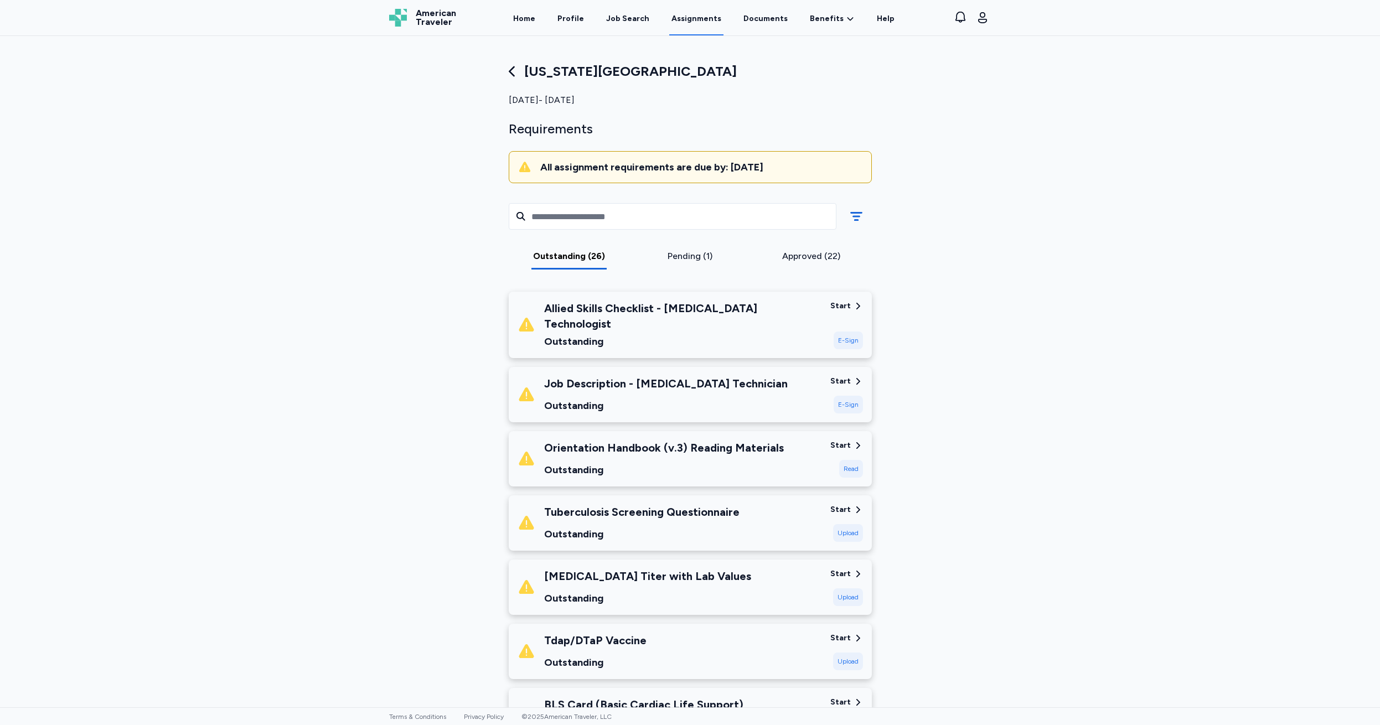
click at [837, 304] on div "Start" at bounding box center [840, 306] width 20 height 11
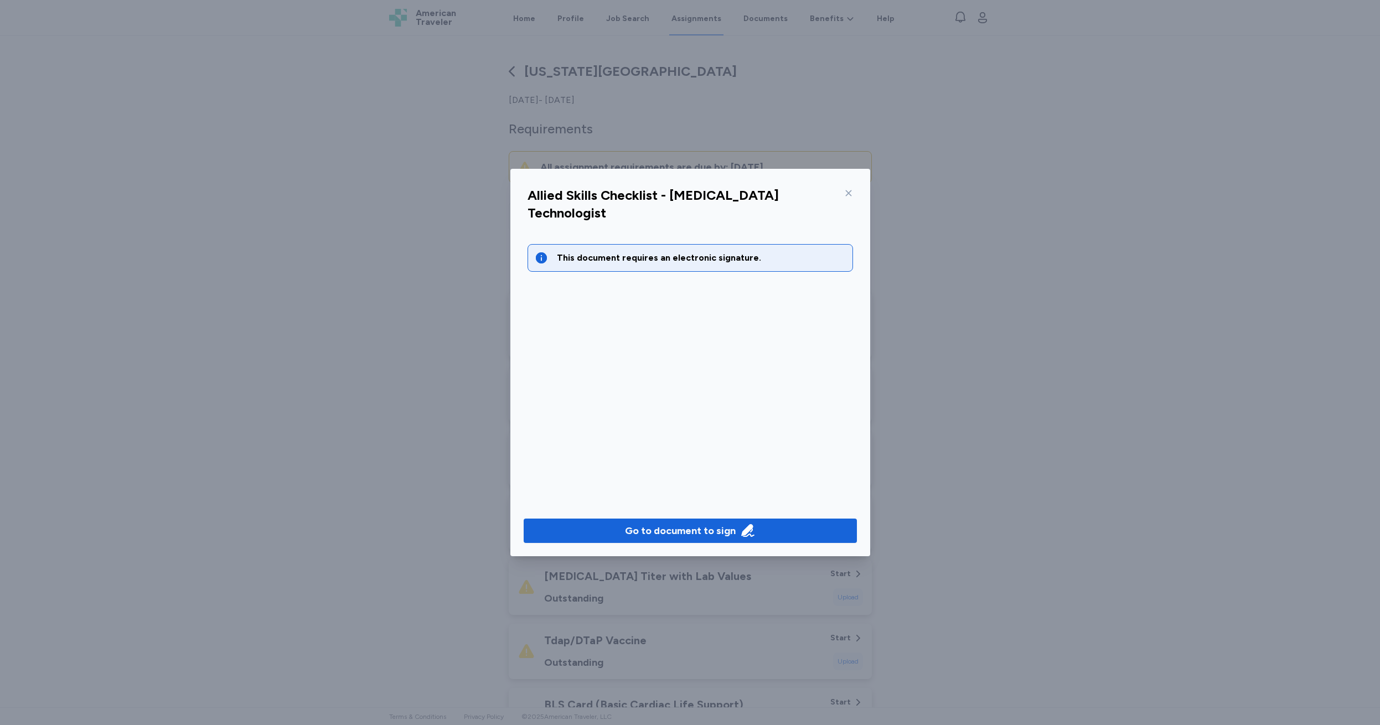
click at [647, 251] on div "This document requires an electronic signature." at bounding box center [701, 257] width 289 height 13
click at [696, 528] on div "Go to document to sign" at bounding box center [680, 530] width 111 height 15
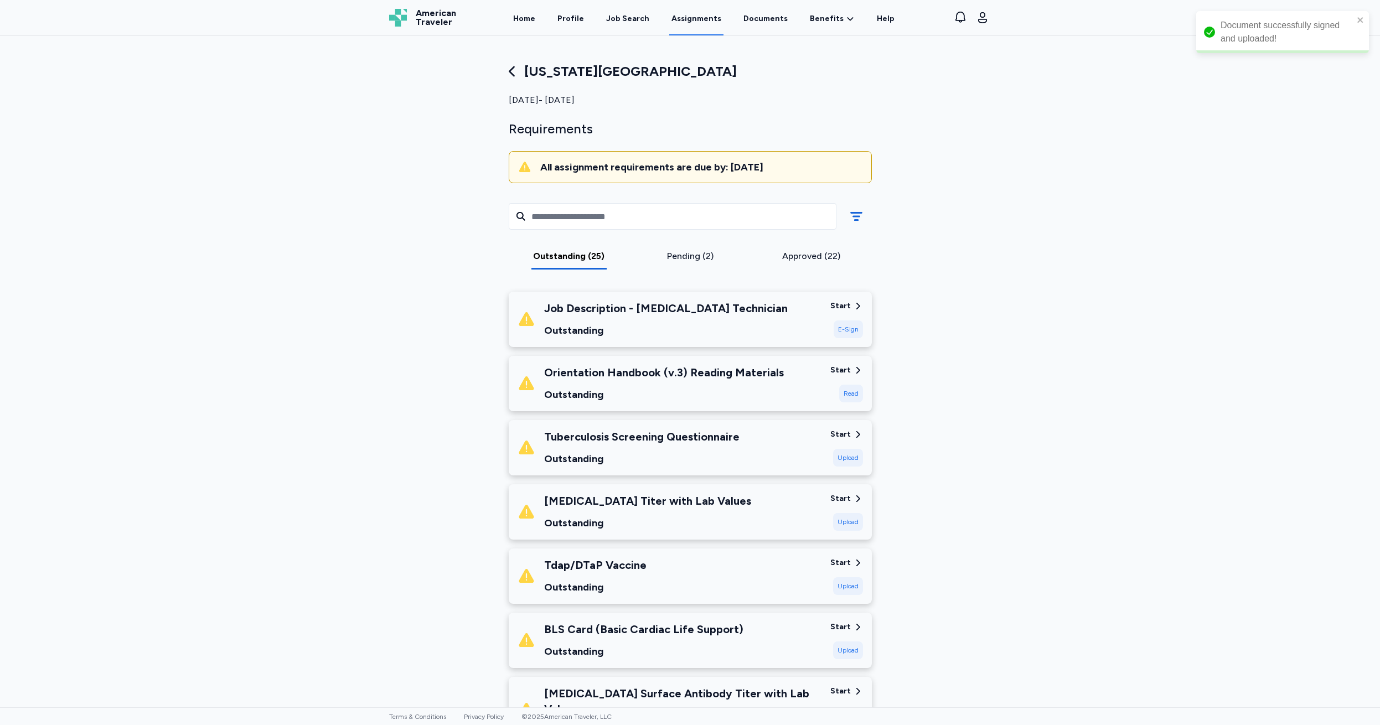
click at [837, 305] on div "Start" at bounding box center [840, 306] width 20 height 11
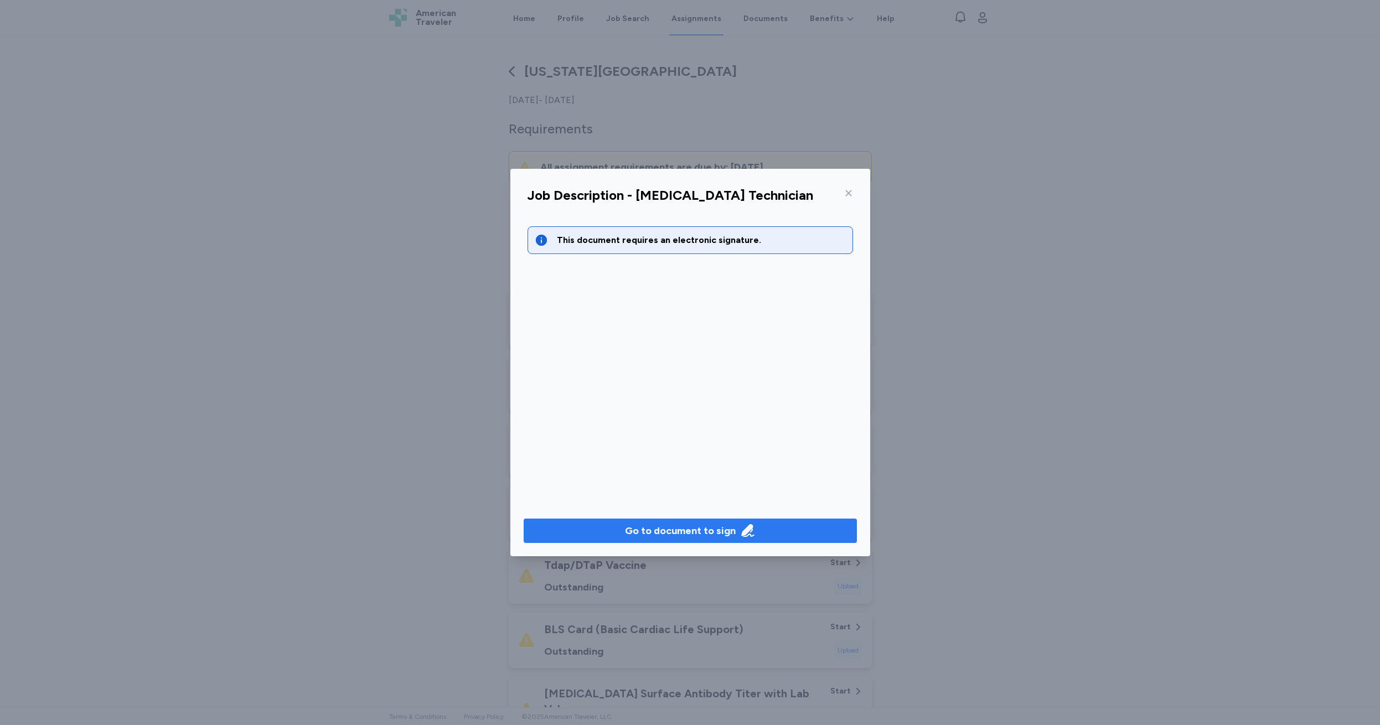
click at [667, 529] on div "Go to document to sign" at bounding box center [680, 530] width 111 height 15
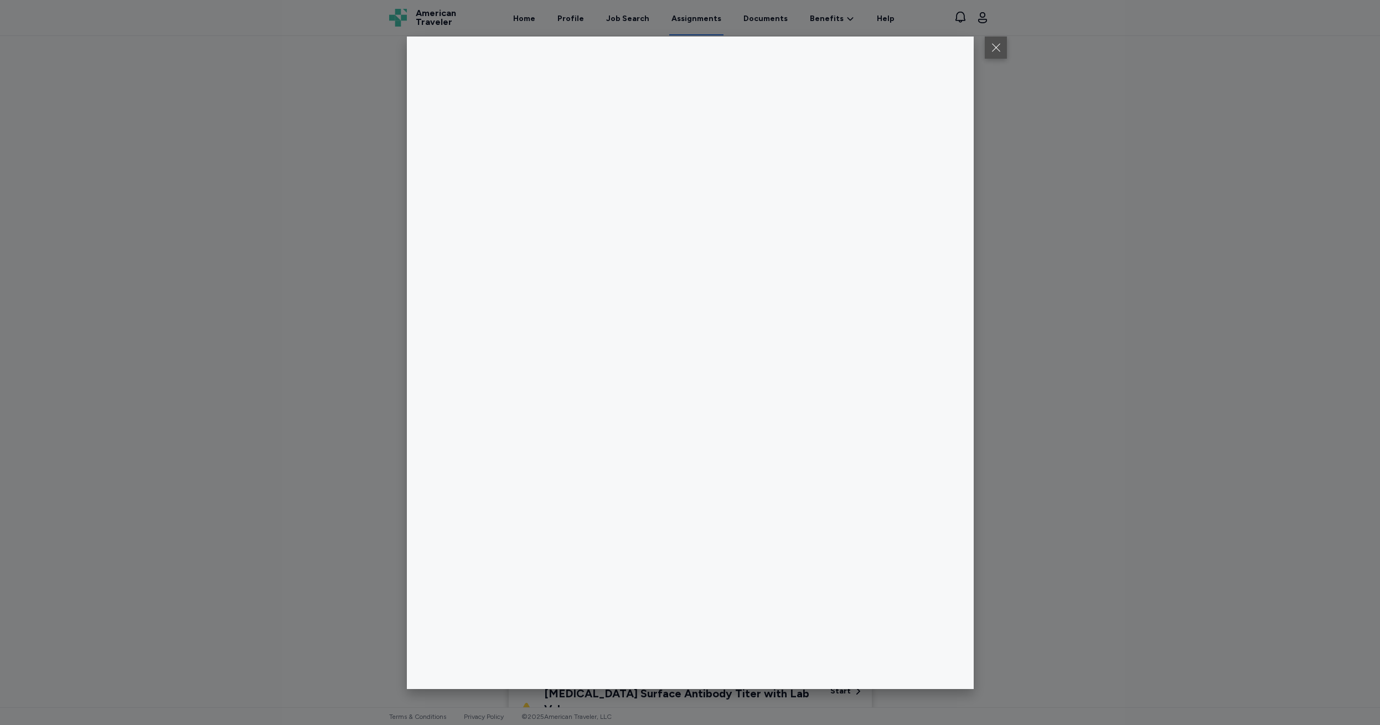
click at [1000, 51] on button at bounding box center [996, 48] width 22 height 22
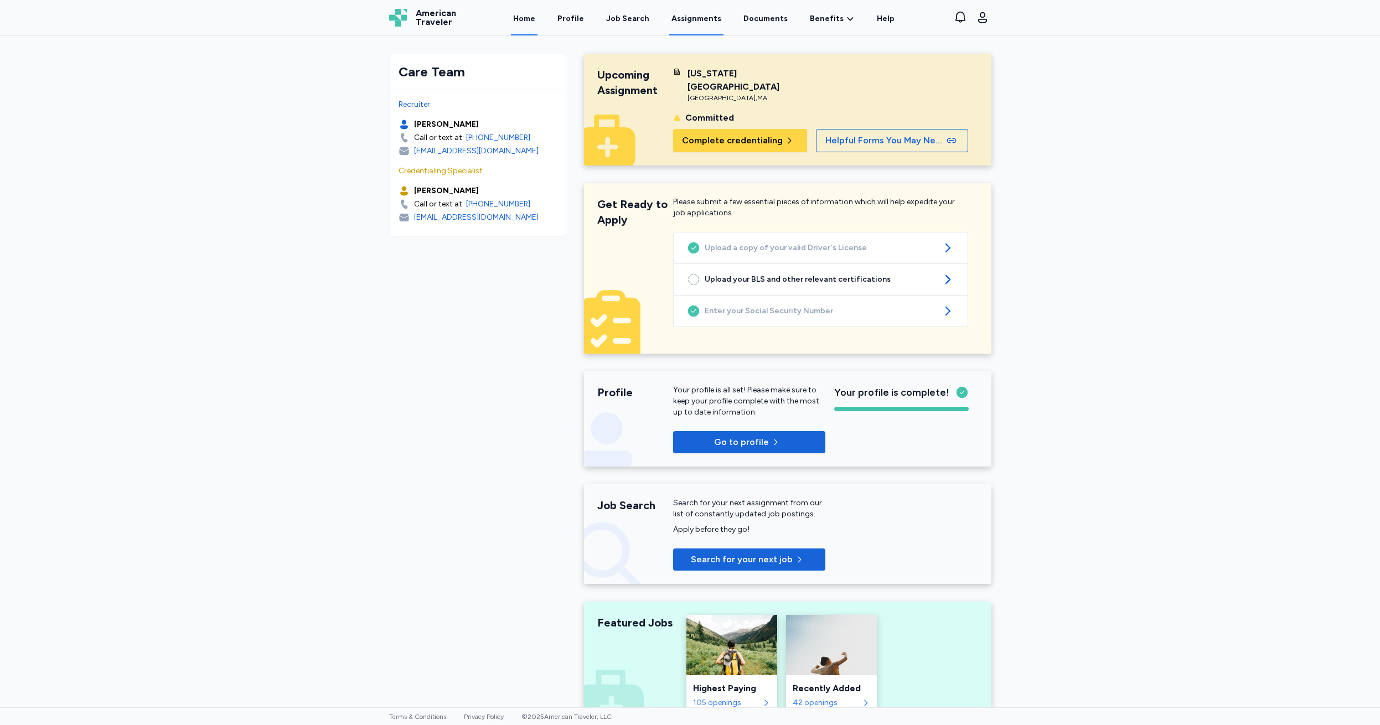
click at [687, 17] on link "Assignments" at bounding box center [696, 18] width 54 height 34
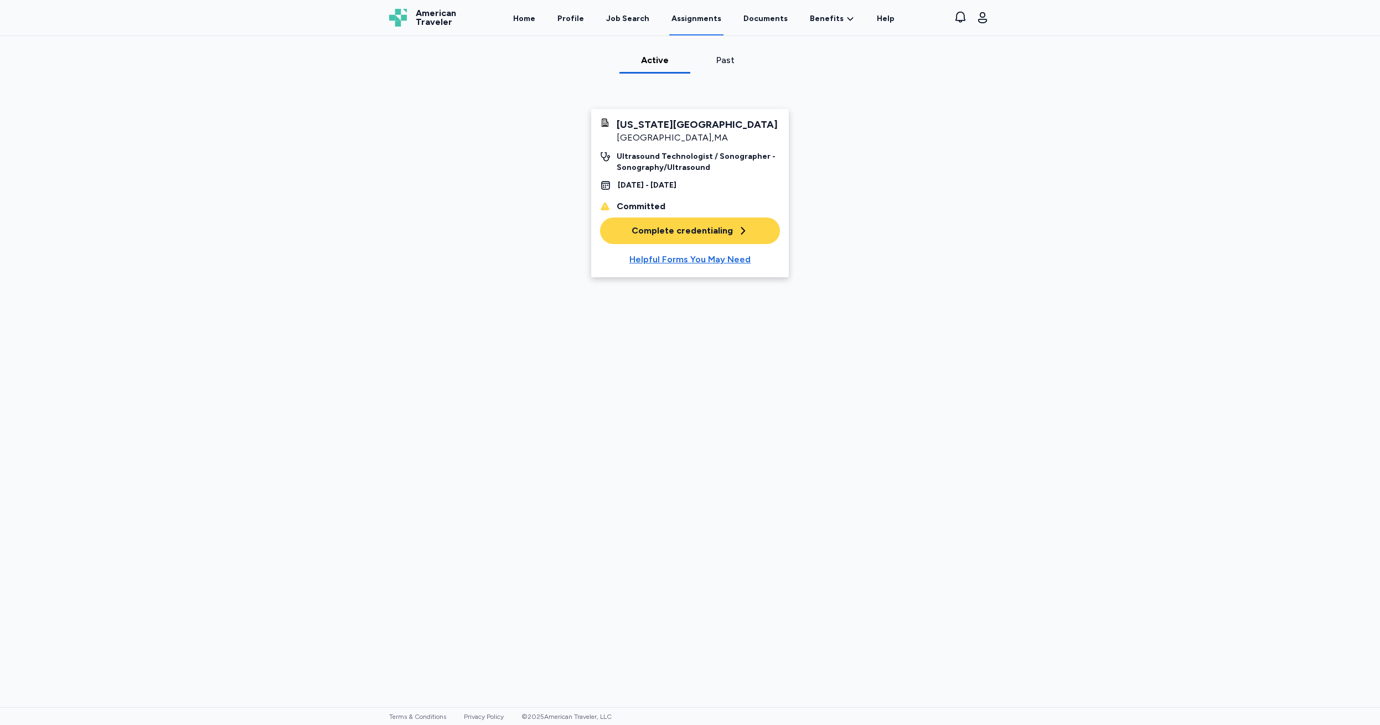
click at [666, 232] on div "Complete credentialing" at bounding box center [689, 230] width 117 height 13
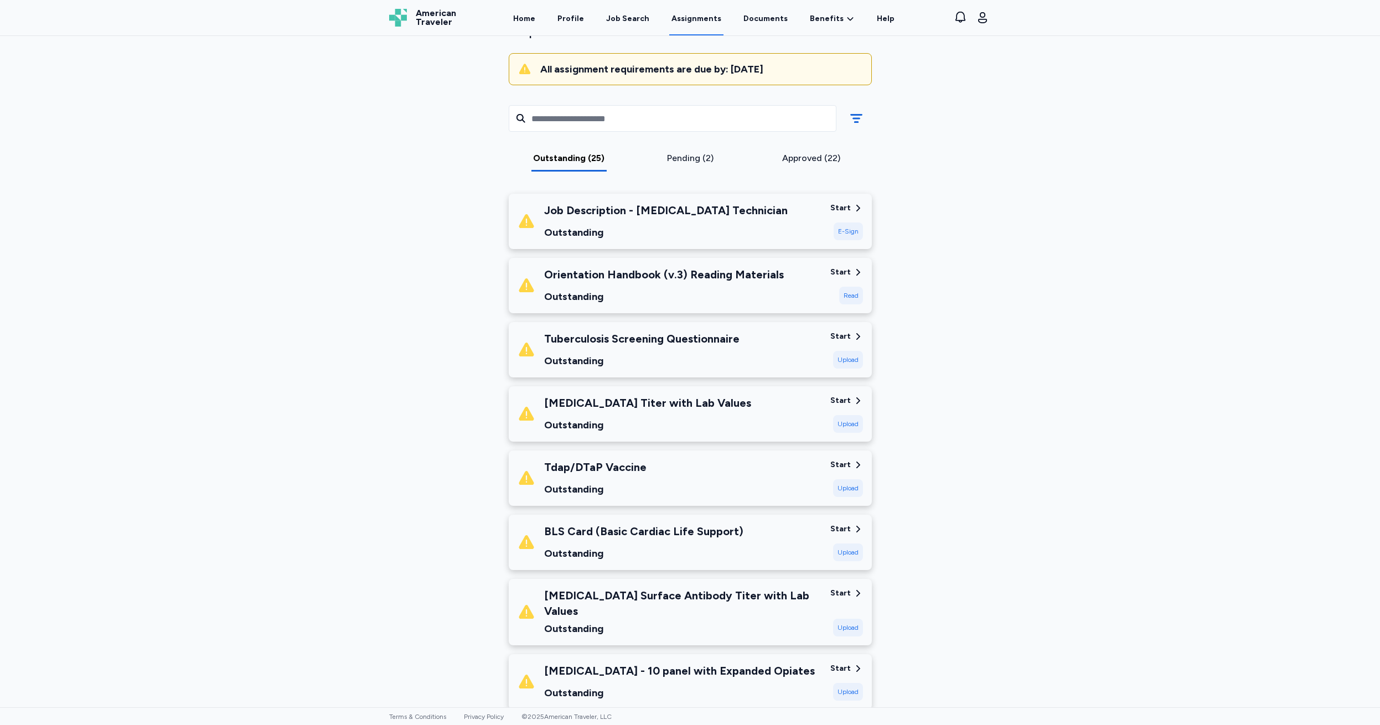
scroll to position [101, 0]
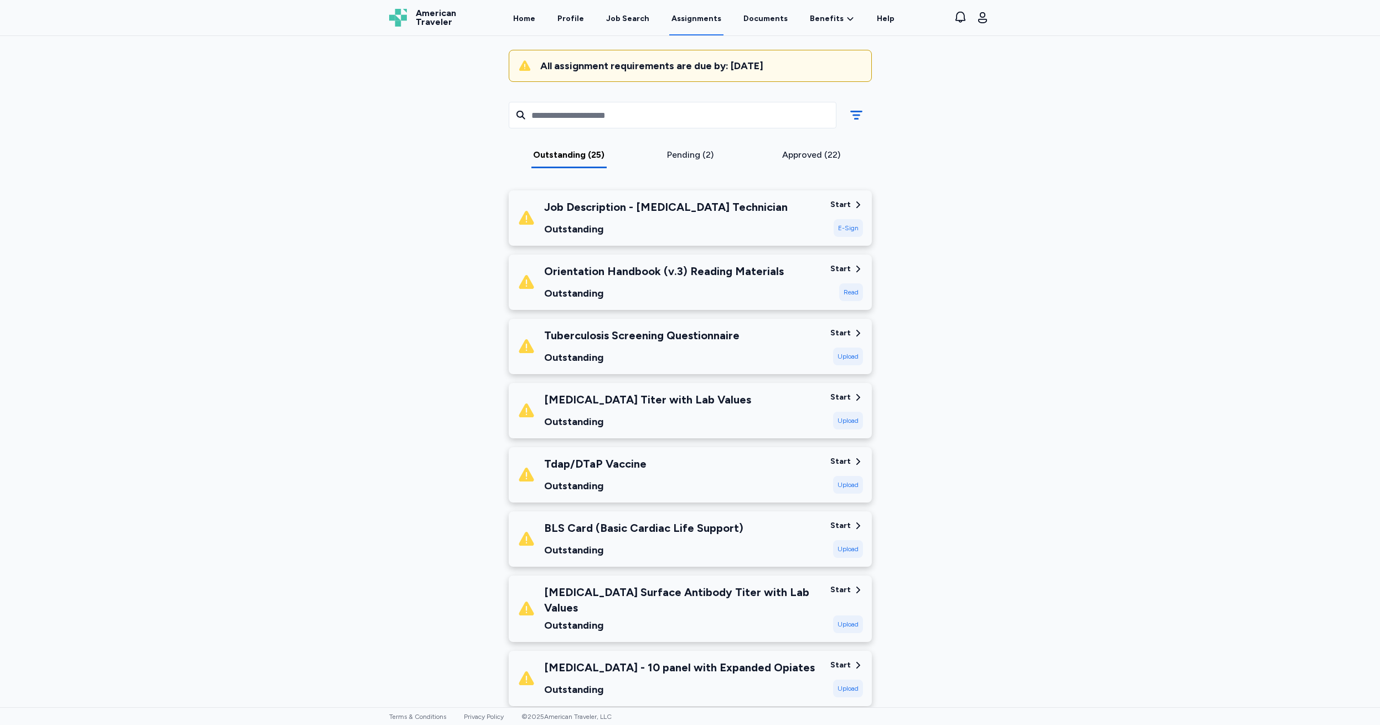
click at [838, 268] on div "Start" at bounding box center [840, 268] width 20 height 11
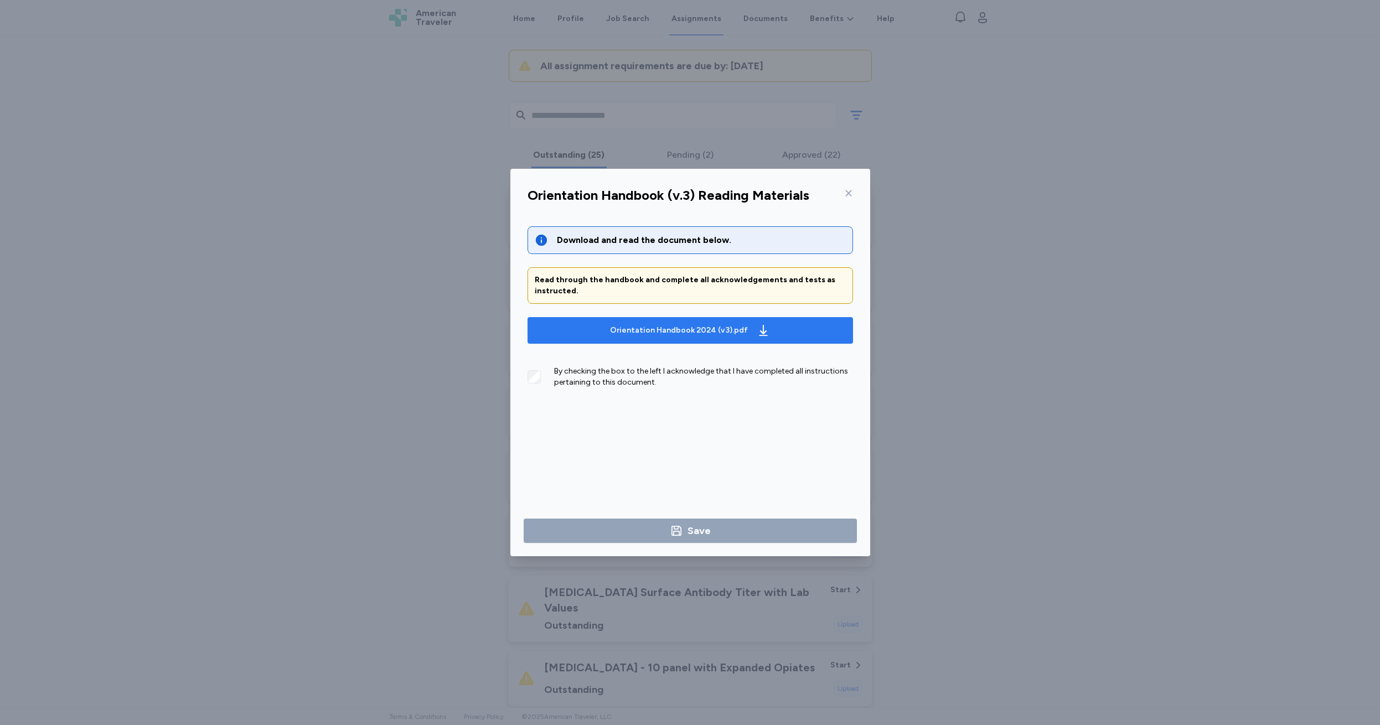
click at [654, 329] on div "Orientation Handbook 2024 (v3).pdf" at bounding box center [679, 330] width 138 height 11
click at [850, 194] on icon at bounding box center [848, 193] width 9 height 9
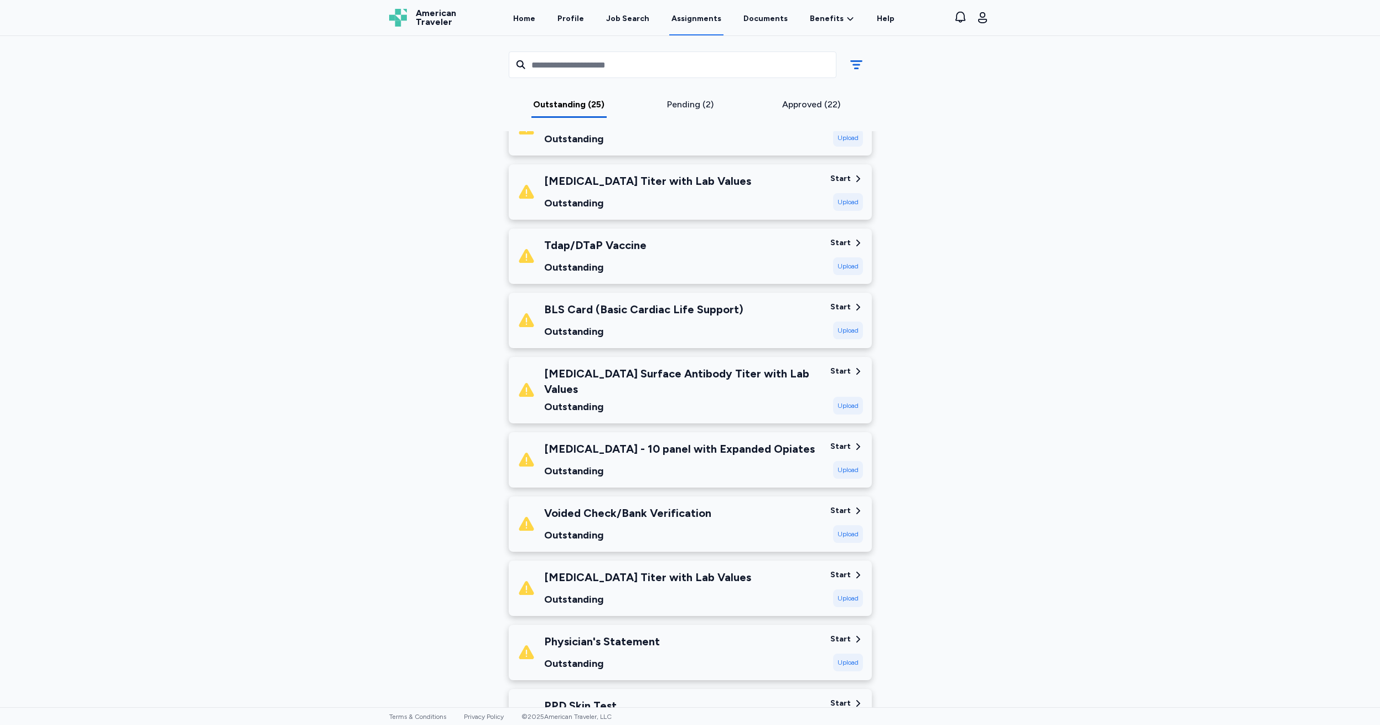
scroll to position [266, 0]
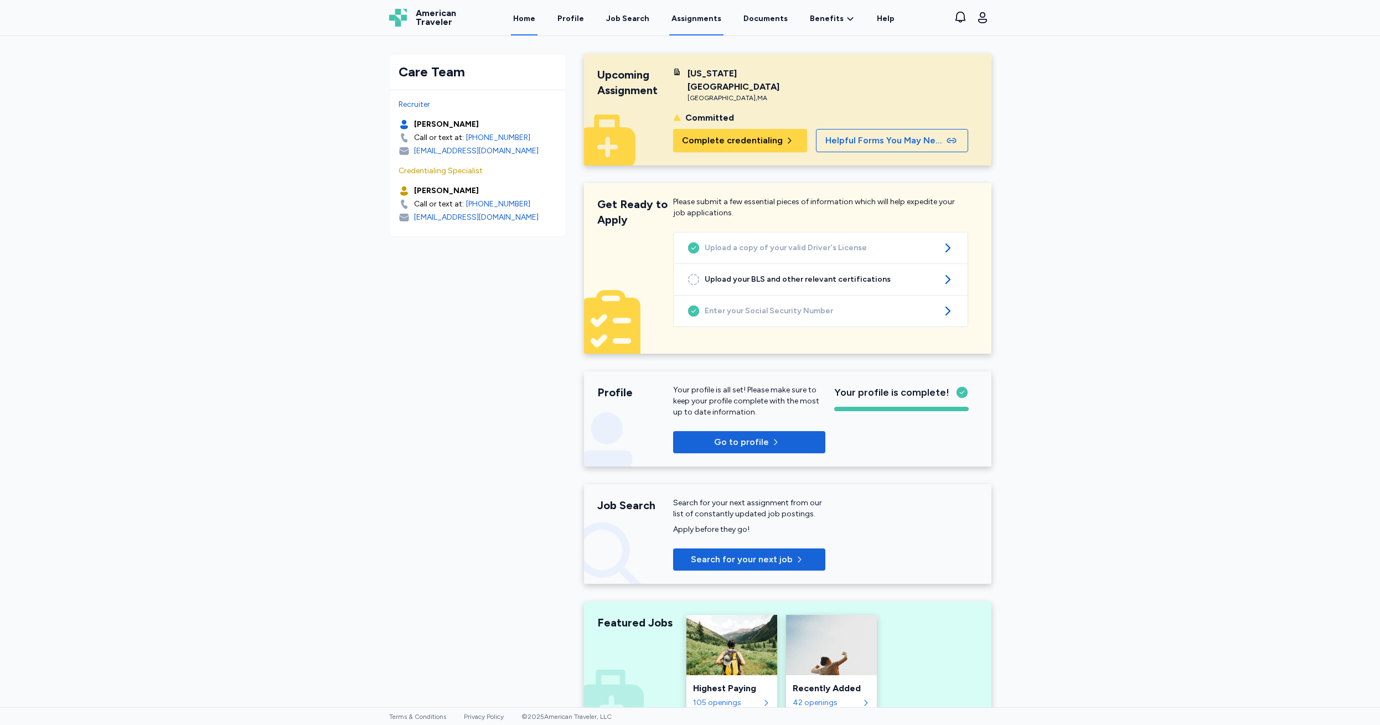
click at [688, 18] on link "Assignments" at bounding box center [696, 18] width 54 height 34
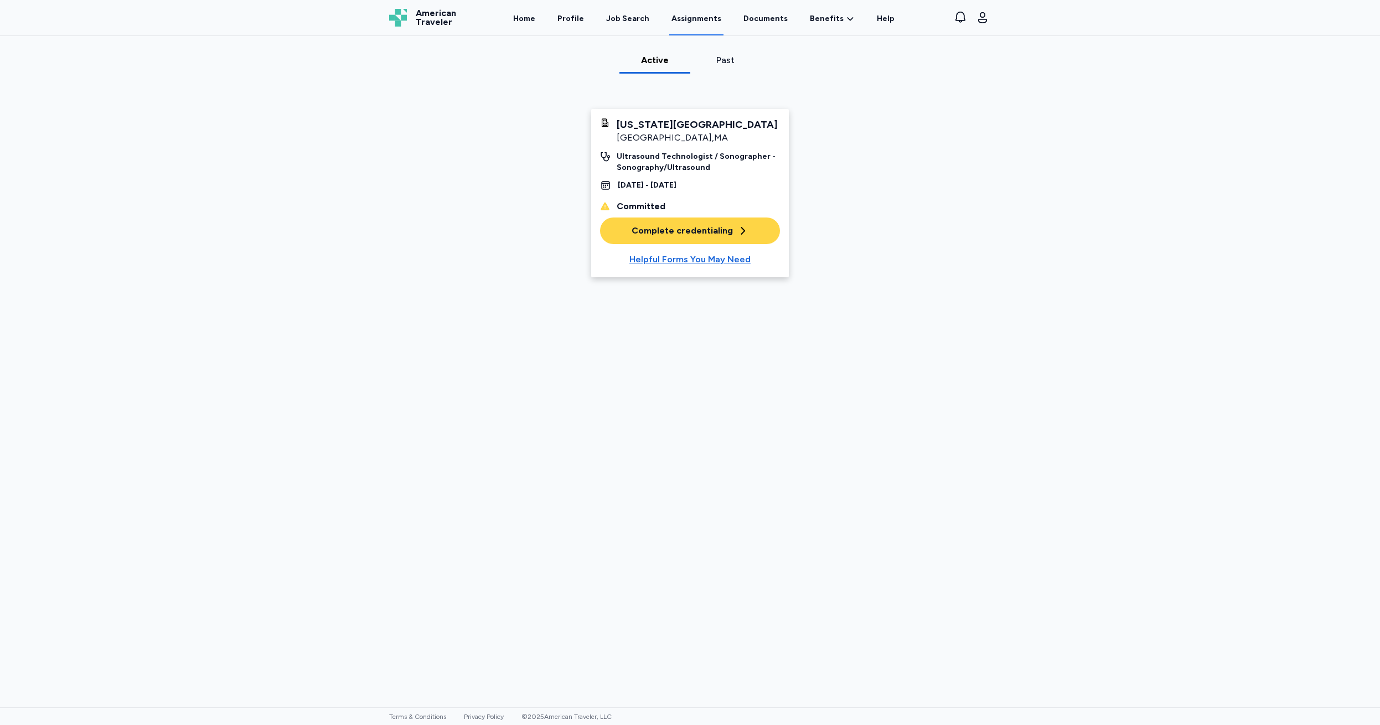
click at [644, 231] on div "Complete credentialing" at bounding box center [689, 230] width 117 height 13
